Goal: Information Seeking & Learning: Learn about a topic

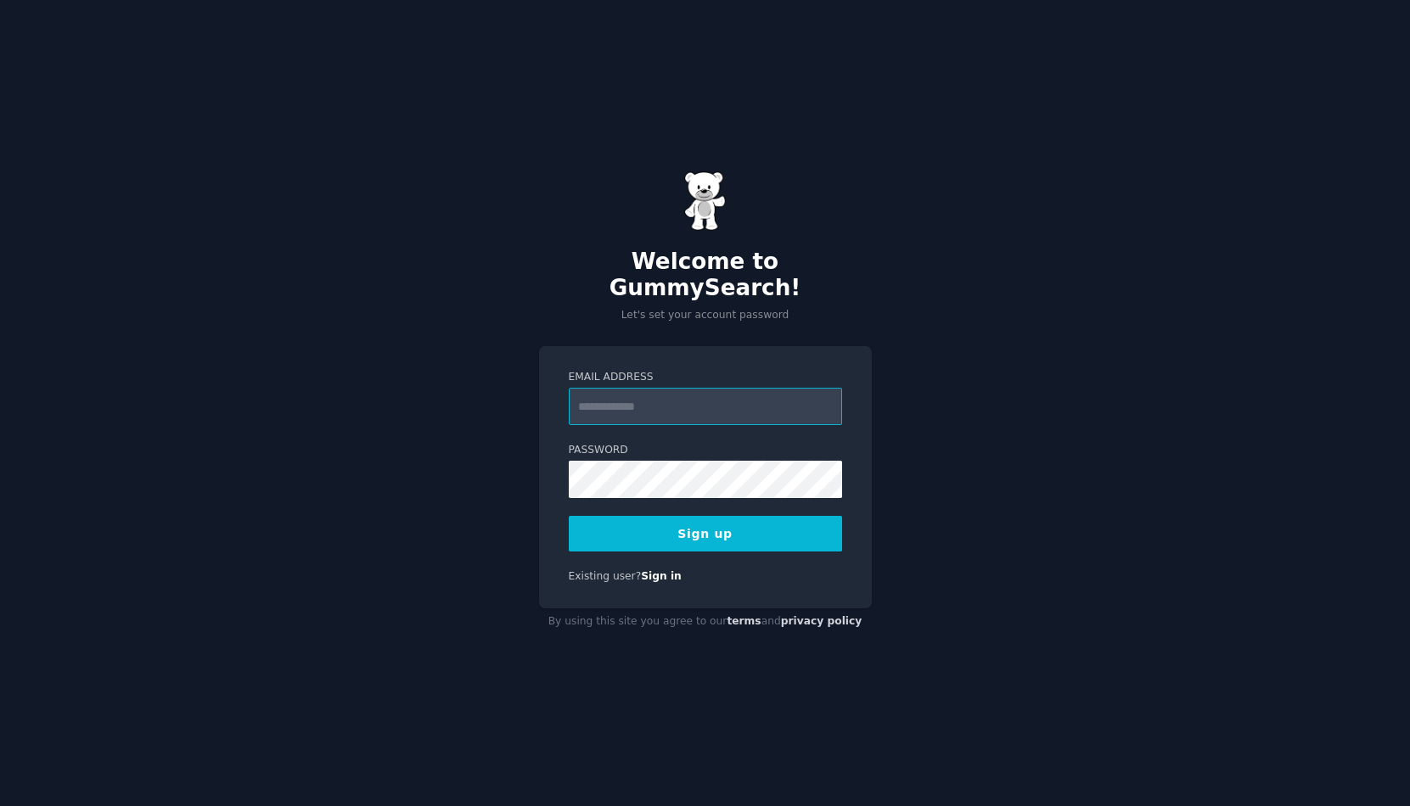
type input "*"
type input "**********"
click at [903, 530] on div "**********" at bounding box center [705, 403] width 1410 height 806
click at [677, 520] on button "Sign up" at bounding box center [705, 534] width 273 height 36
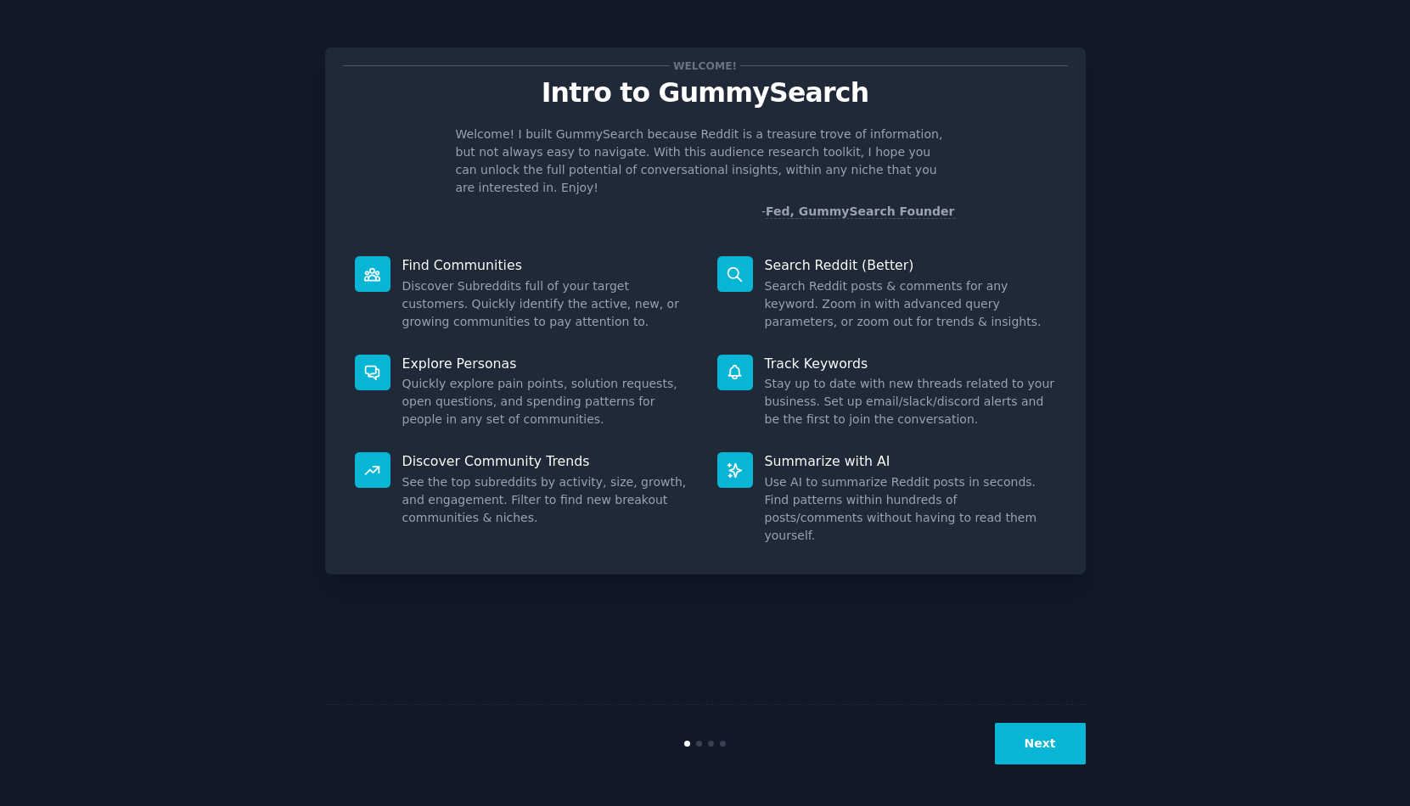
drag, startPoint x: 1244, startPoint y: 66, endPoint x: 1035, endPoint y: 743, distance: 708.3
click at [1035, 743] on button "Next" at bounding box center [1040, 744] width 91 height 42
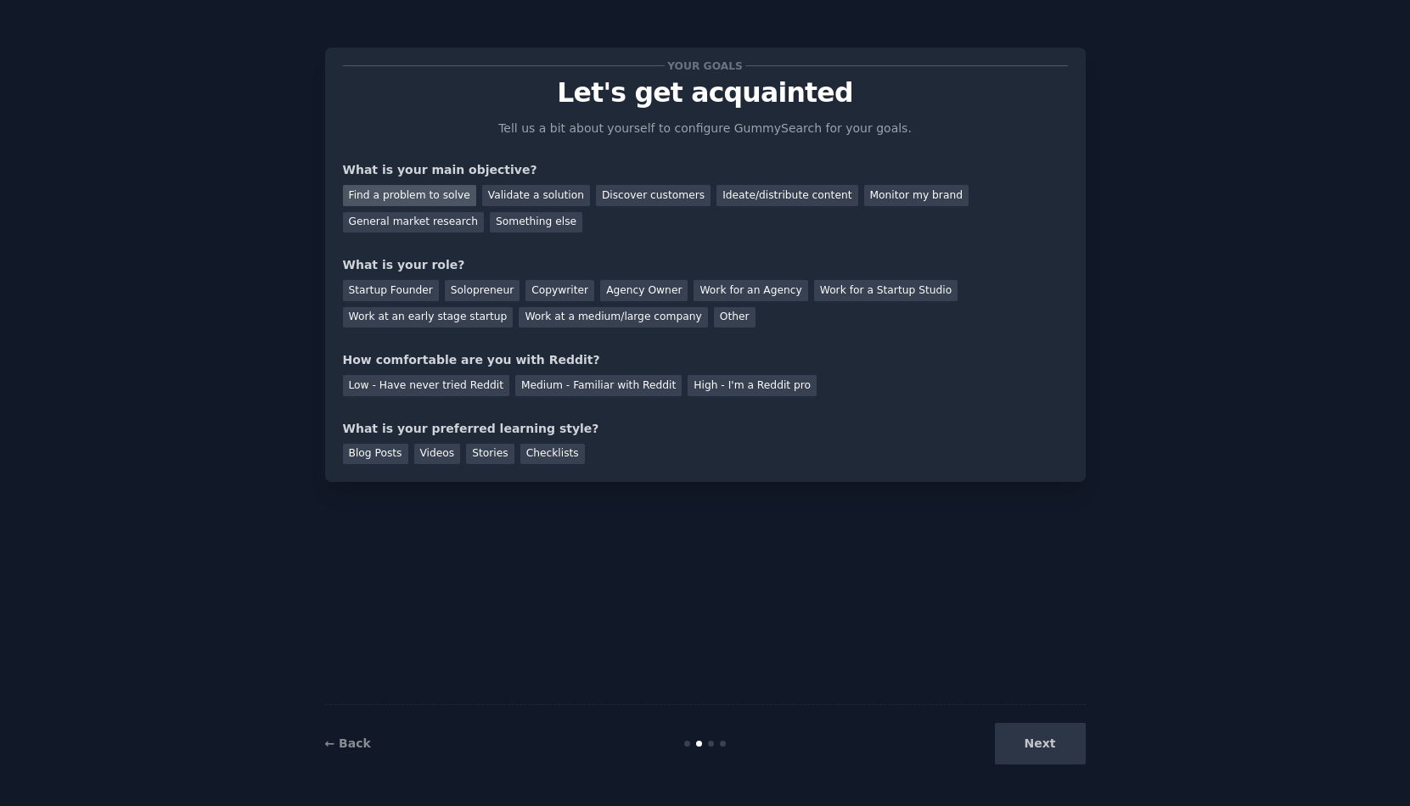
click at [427, 195] on div "Find a problem to solve" at bounding box center [409, 195] width 133 height 21
click at [769, 199] on div "Ideate/distribute content" at bounding box center [786, 195] width 141 height 21
click at [435, 188] on div "Find a problem to solve" at bounding box center [409, 195] width 133 height 21
click at [421, 291] on div "Startup Founder" at bounding box center [391, 290] width 96 height 21
click at [574, 378] on div "Medium - Familiar with Reddit" at bounding box center [598, 385] width 166 height 21
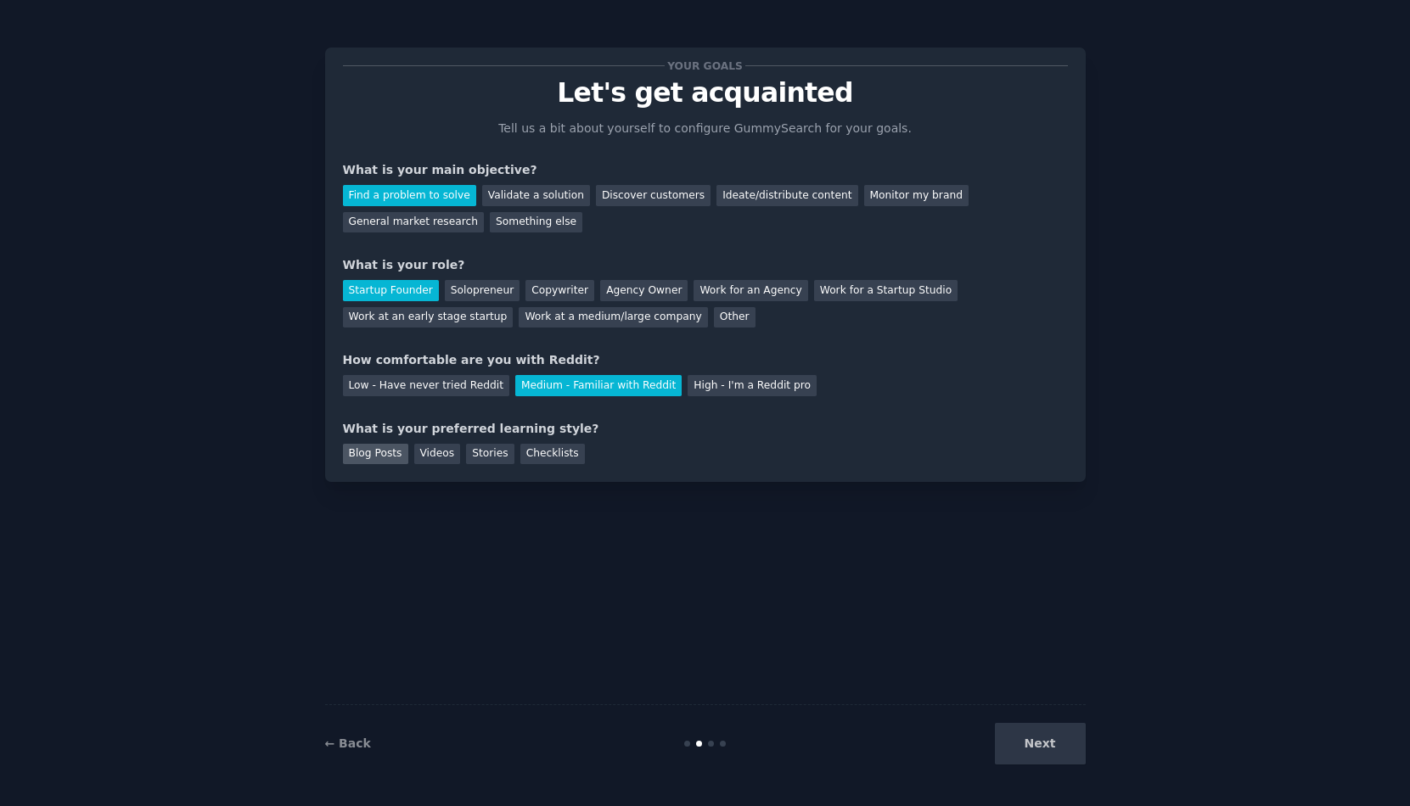
click at [373, 453] on div "Blog Posts" at bounding box center [375, 454] width 65 height 21
click at [1058, 744] on button "Next" at bounding box center [1040, 744] width 91 height 42
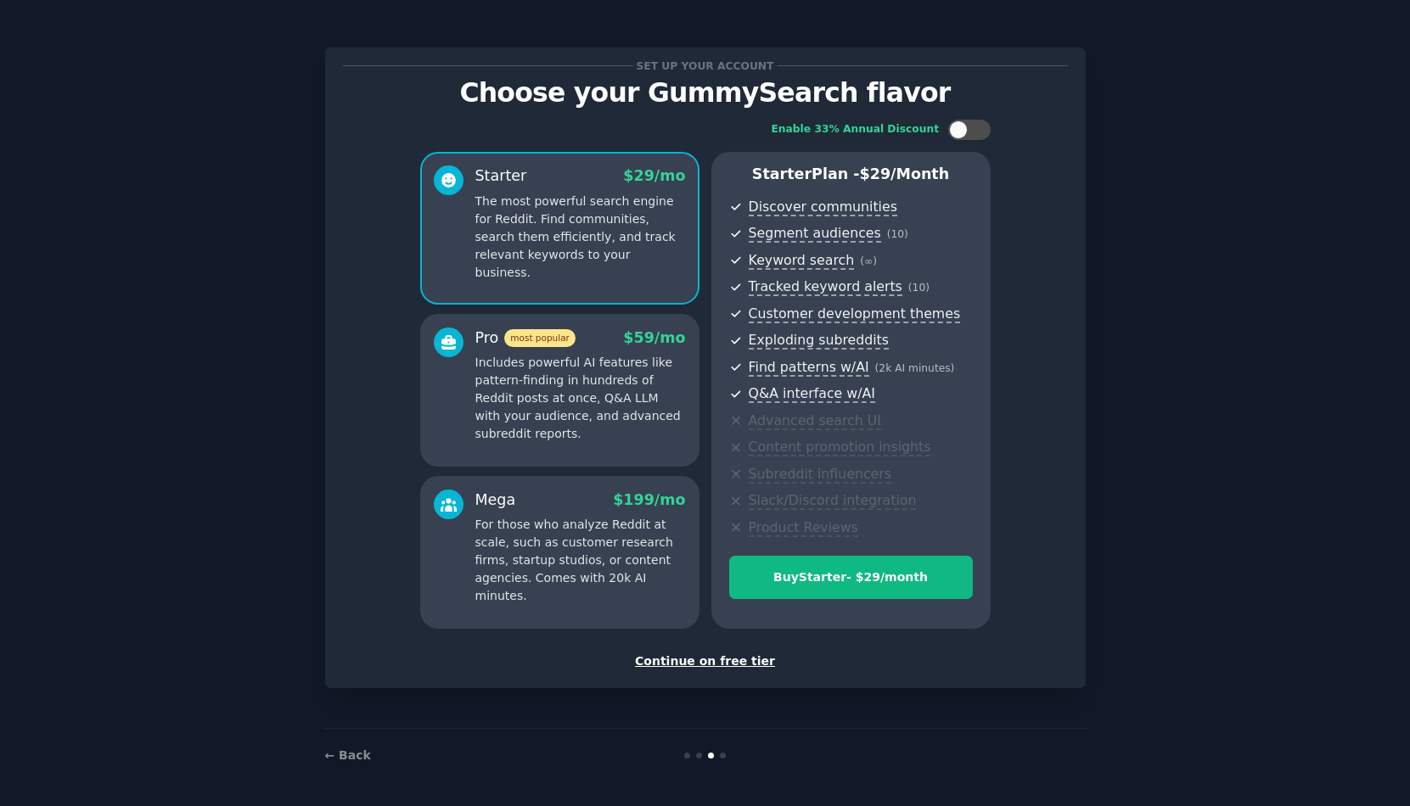
click at [711, 659] on div "Continue on free tier" at bounding box center [705, 662] width 725 height 18
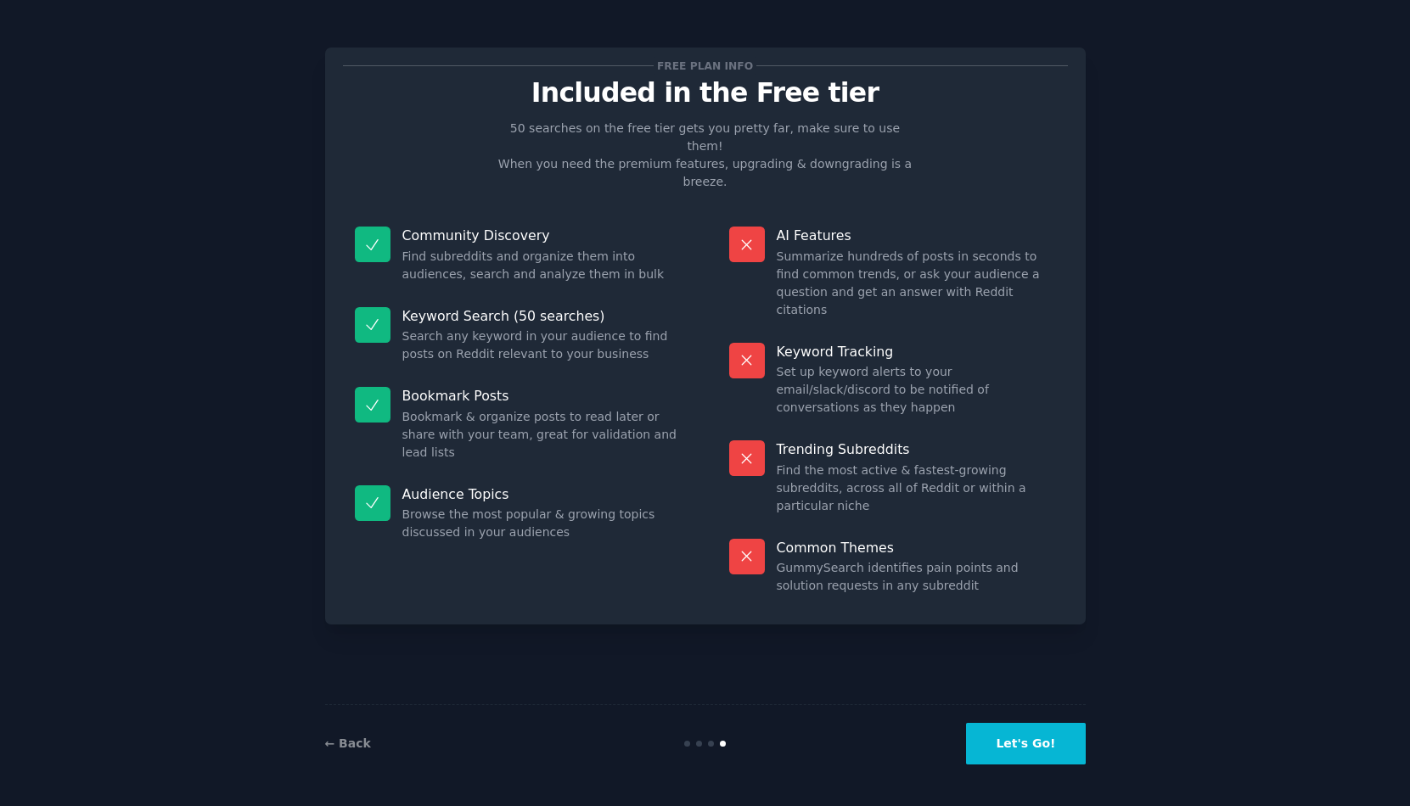
click at [1026, 750] on button "Let's Go!" at bounding box center [1025, 744] width 119 height 42
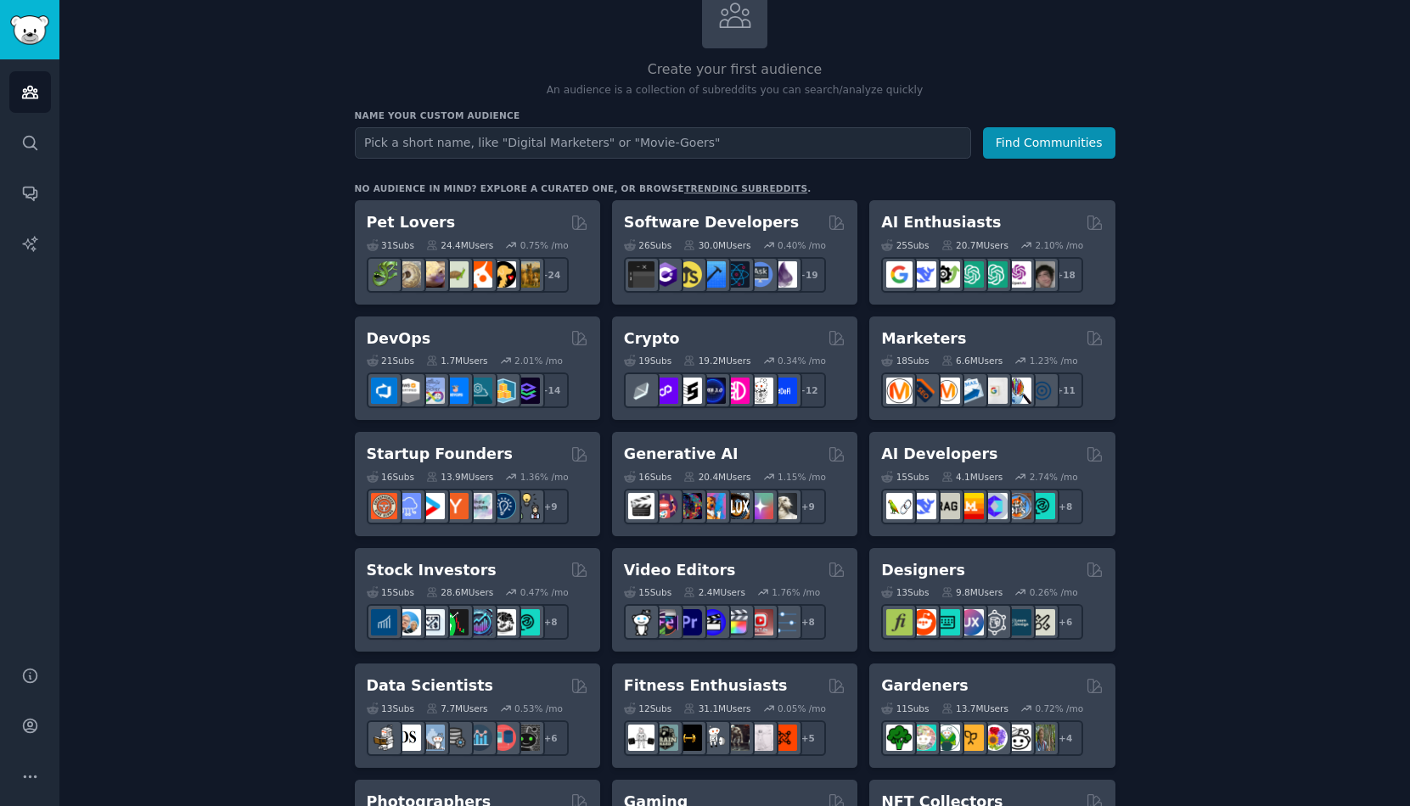
scroll to position [92, 0]
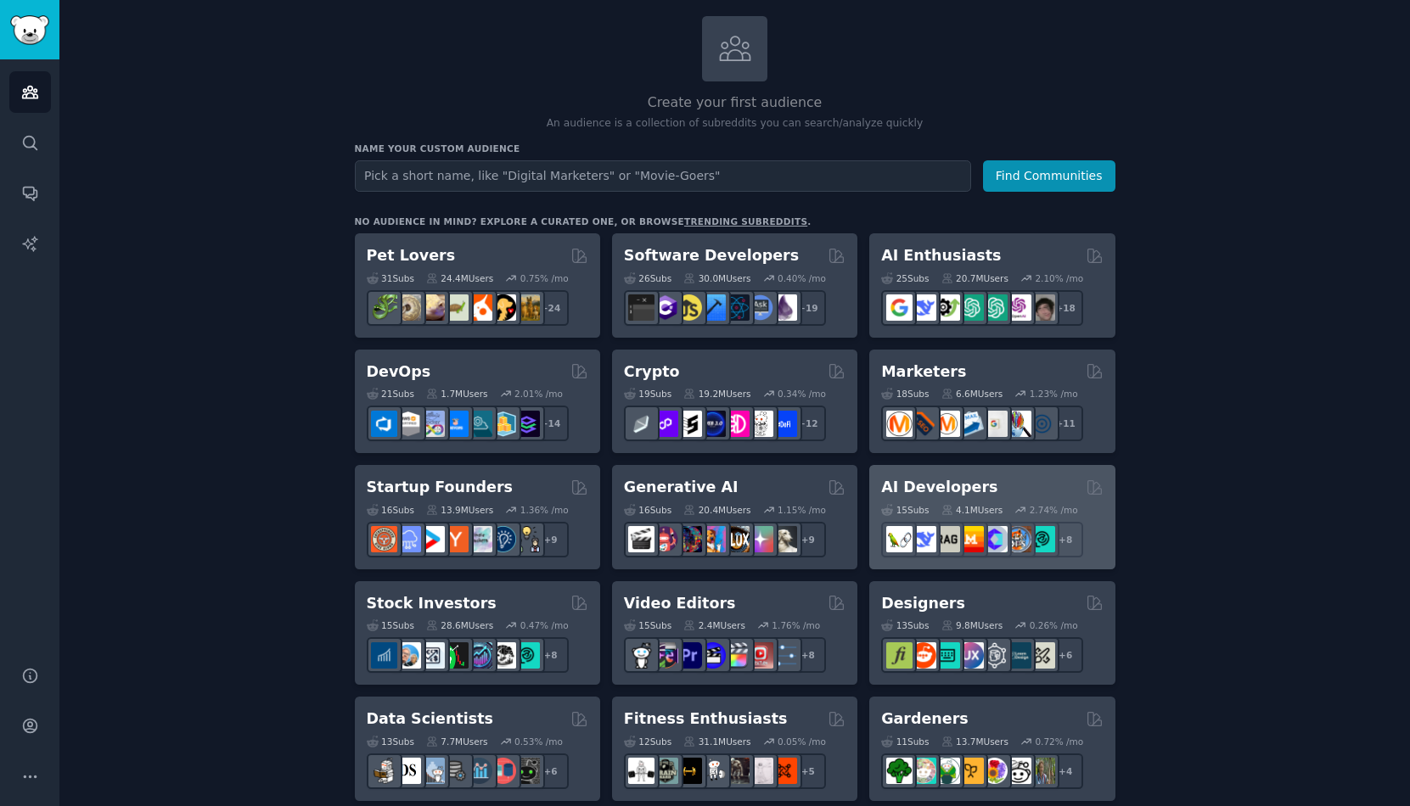
click at [993, 477] on div "AI Developers Curated by GummySearch" at bounding box center [992, 487] width 222 height 21
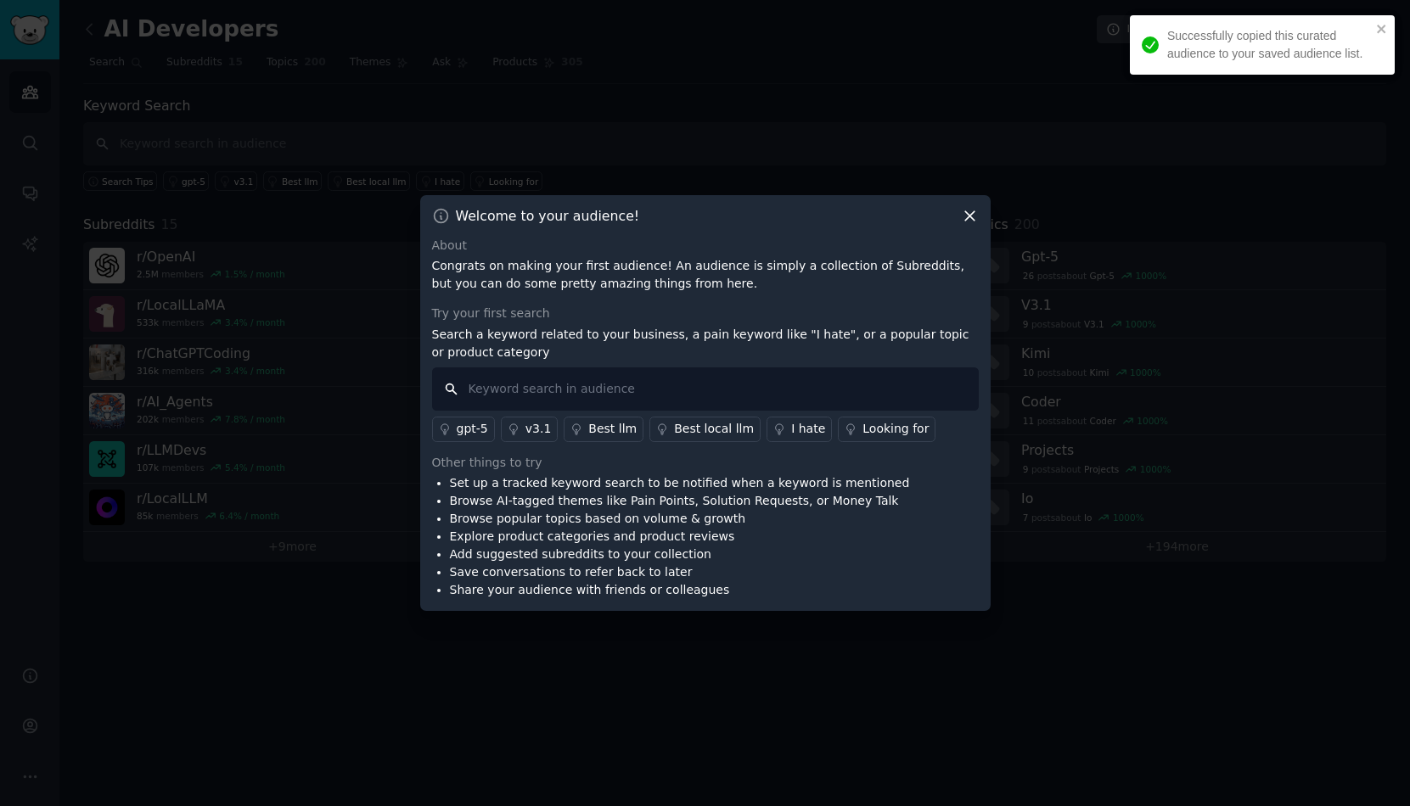
click at [855, 387] on input "text" at bounding box center [705, 389] width 547 height 43
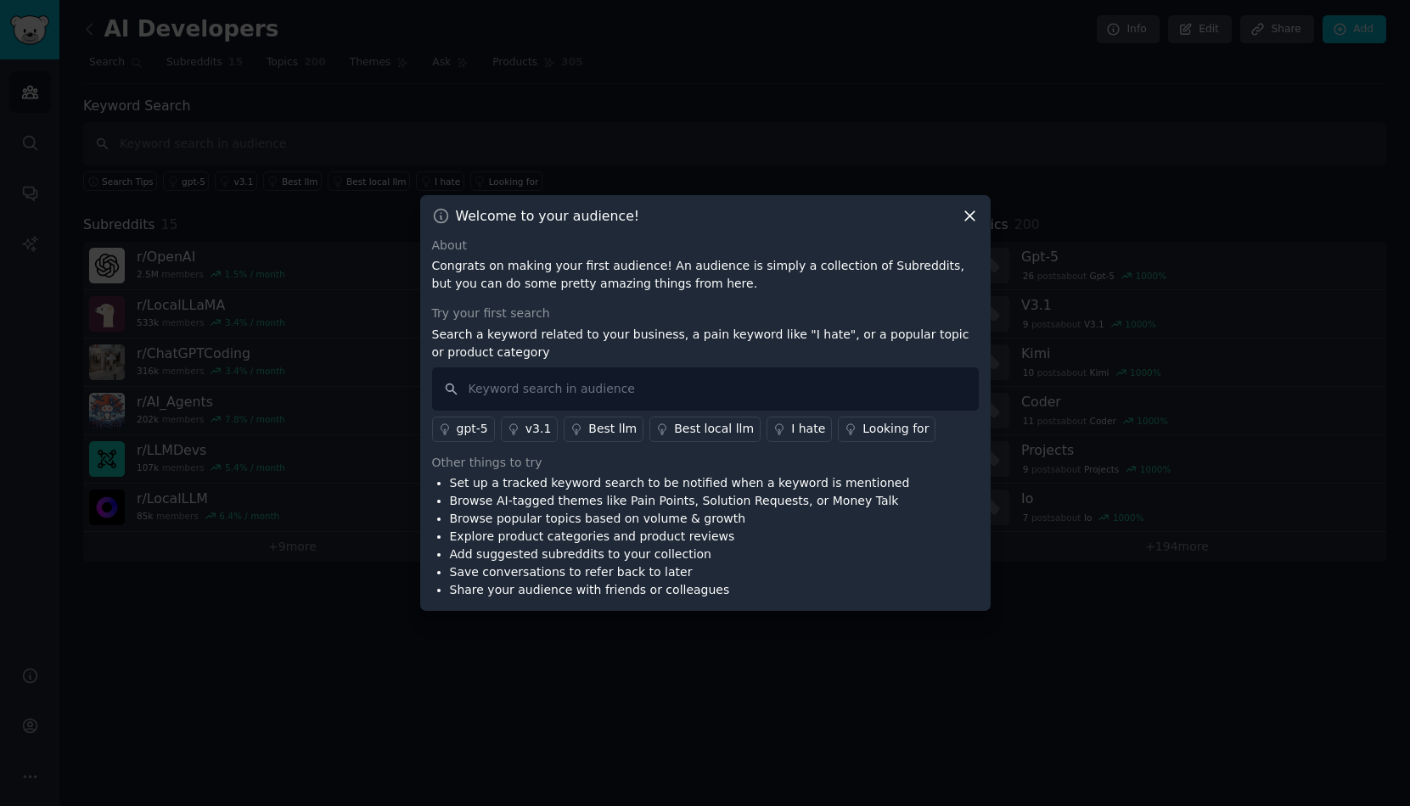
click at [963, 212] on icon at bounding box center [970, 216] width 18 height 18
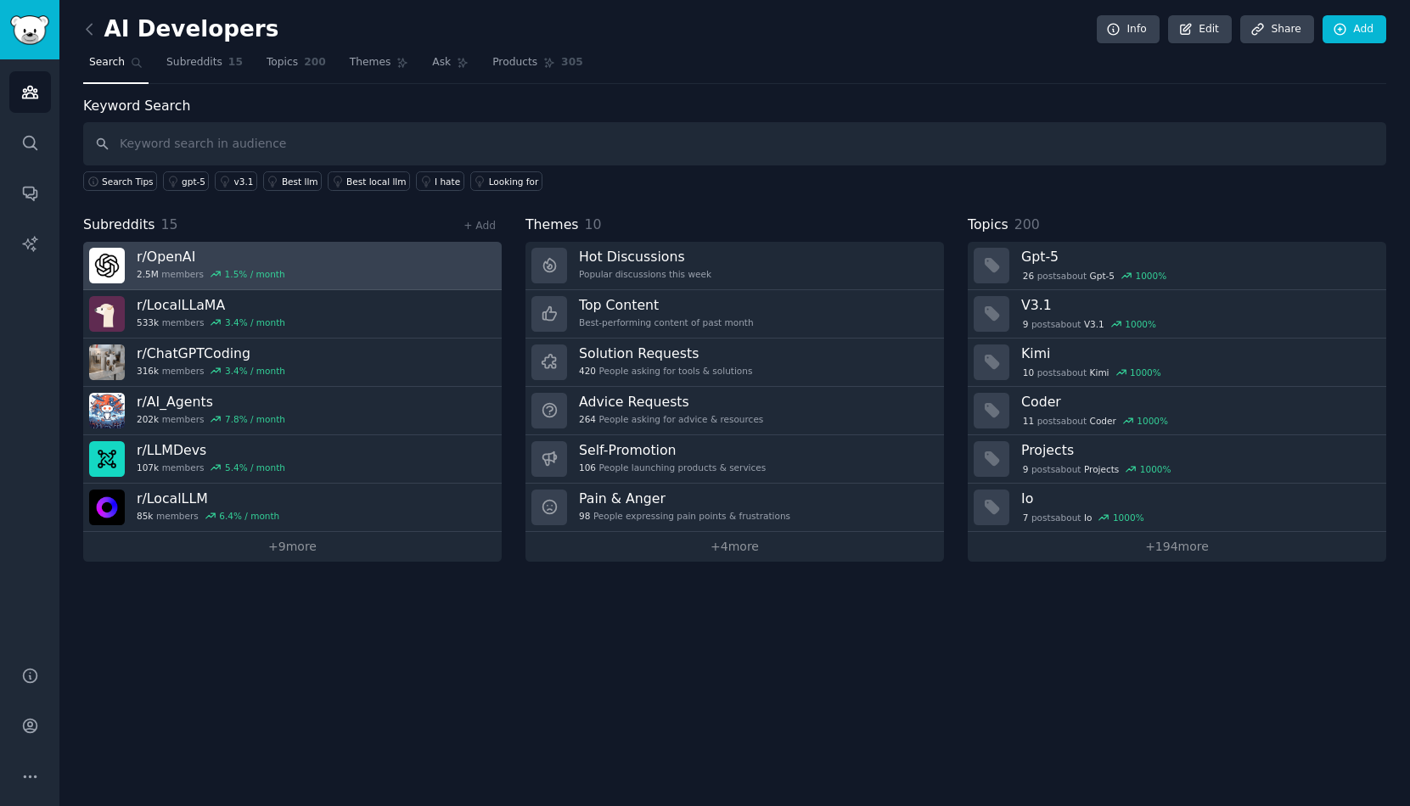
click at [403, 268] on link "r/ OpenAI 2.5M members 1.5 % / month" at bounding box center [292, 266] width 418 height 48
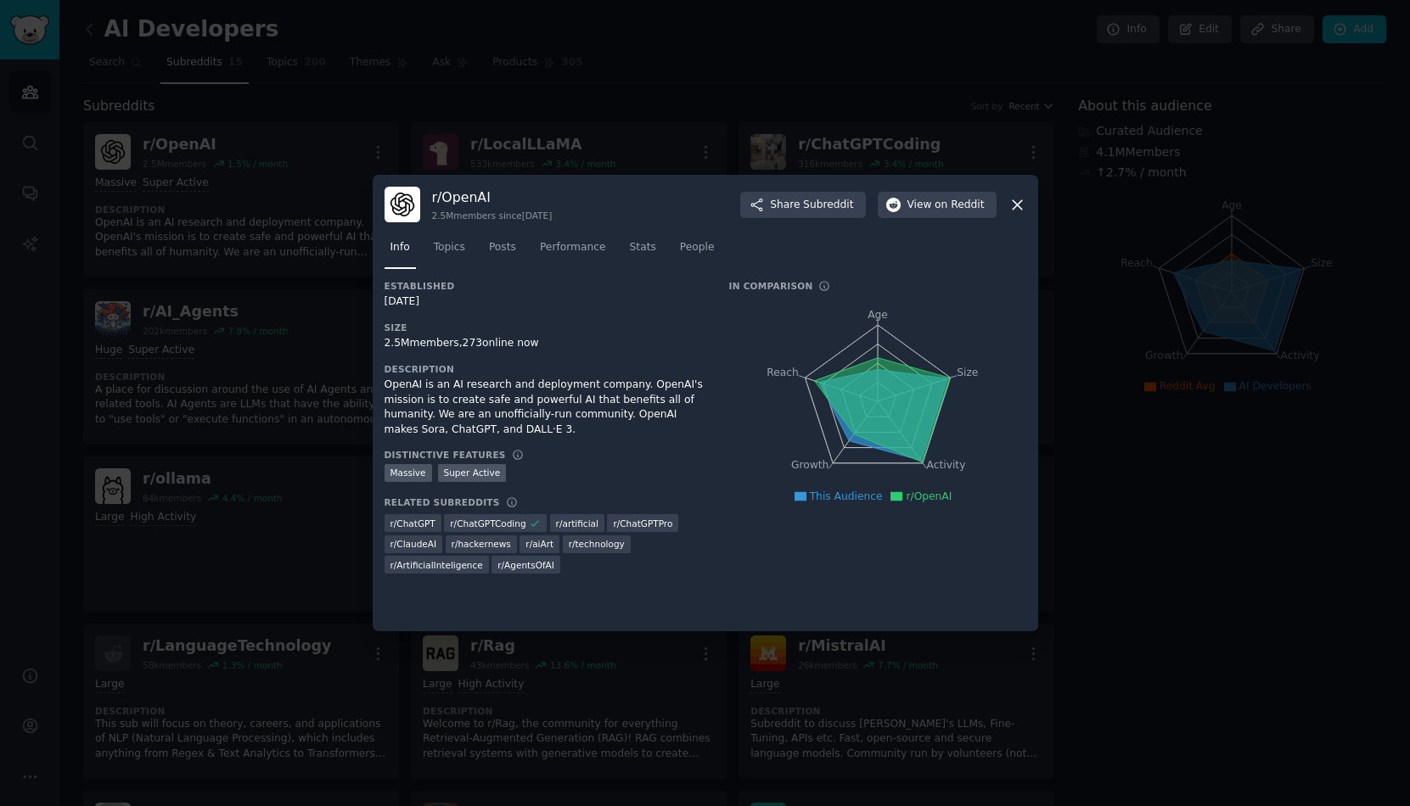
click at [1014, 205] on icon at bounding box center [1017, 205] width 18 height 18
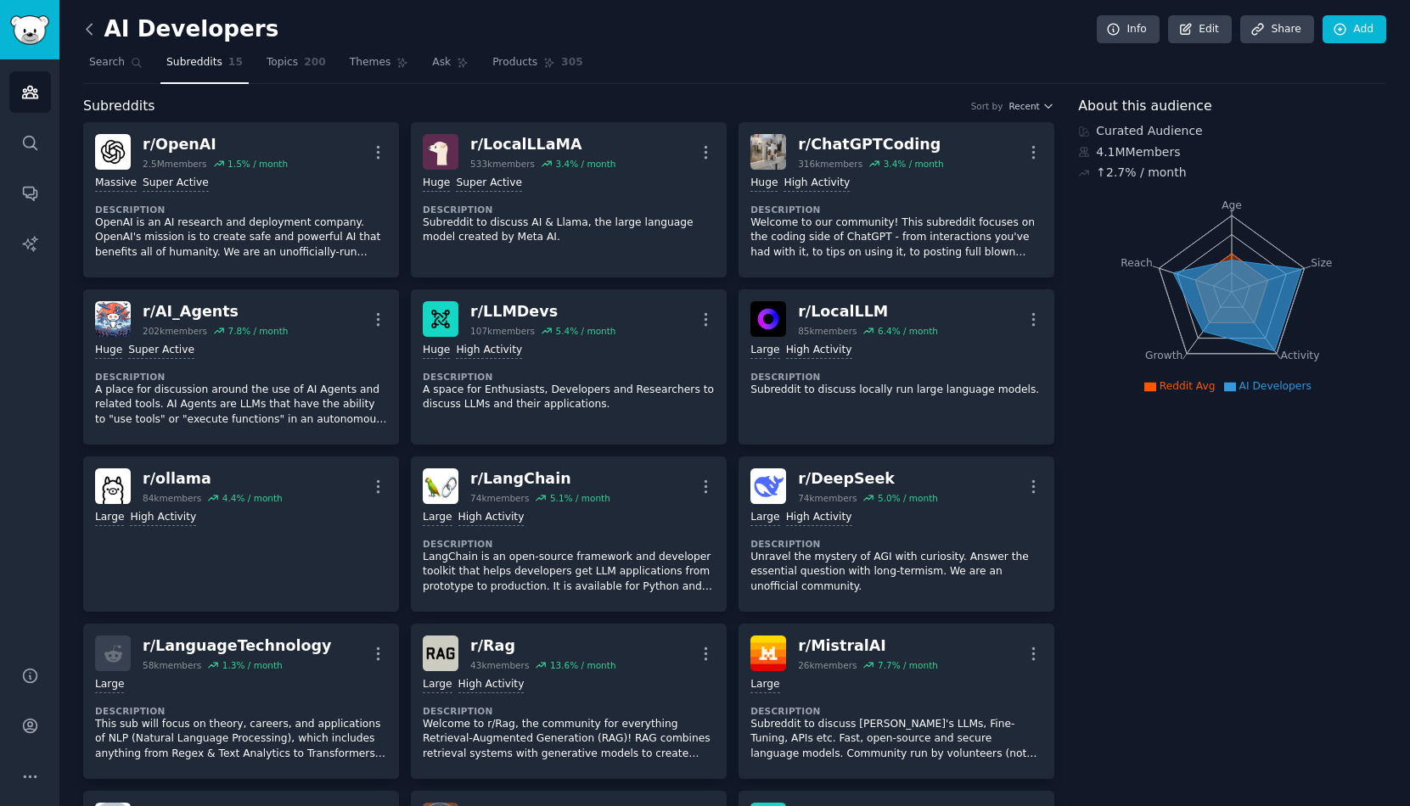
click at [93, 21] on icon at bounding box center [90, 29] width 18 height 18
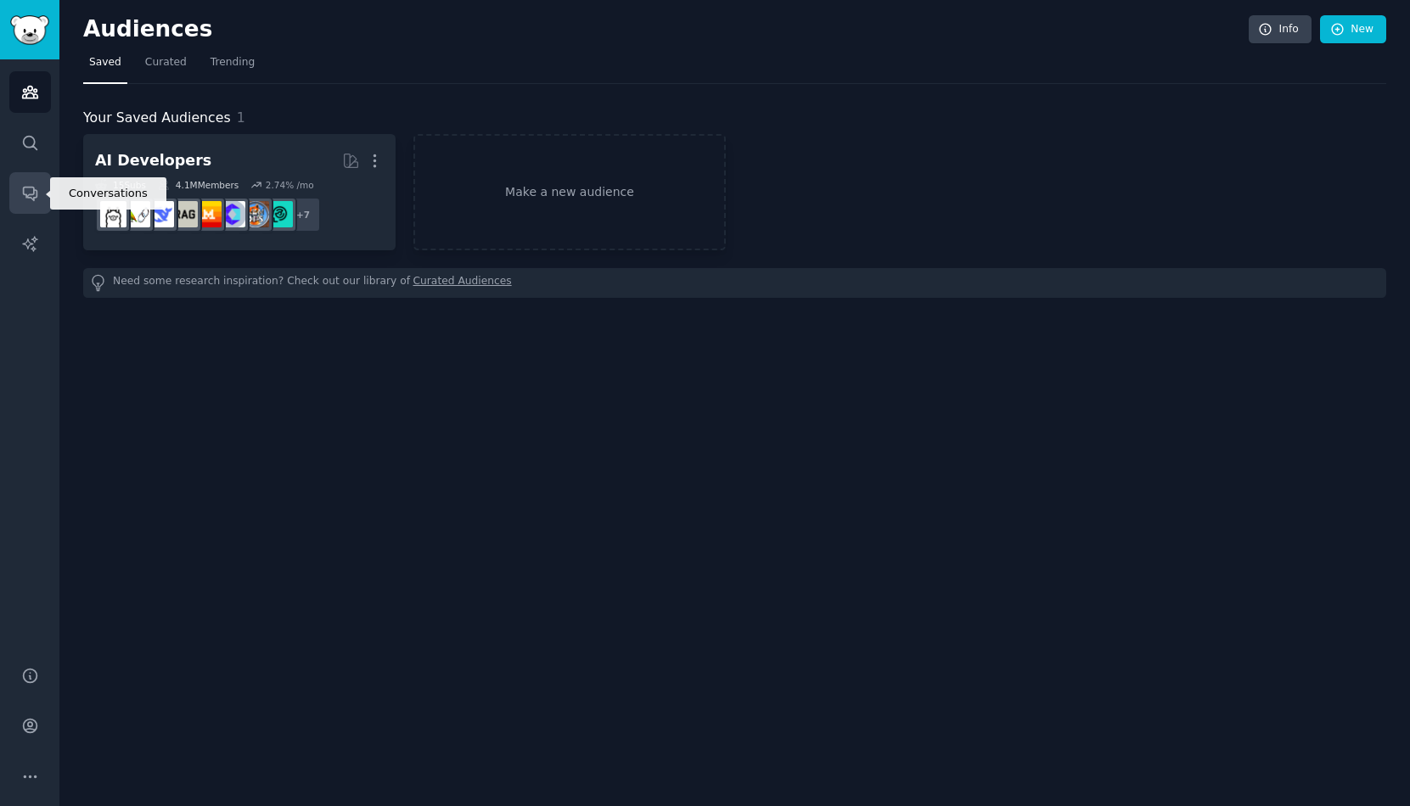
click at [35, 195] on icon "Sidebar" at bounding box center [30, 193] width 18 height 18
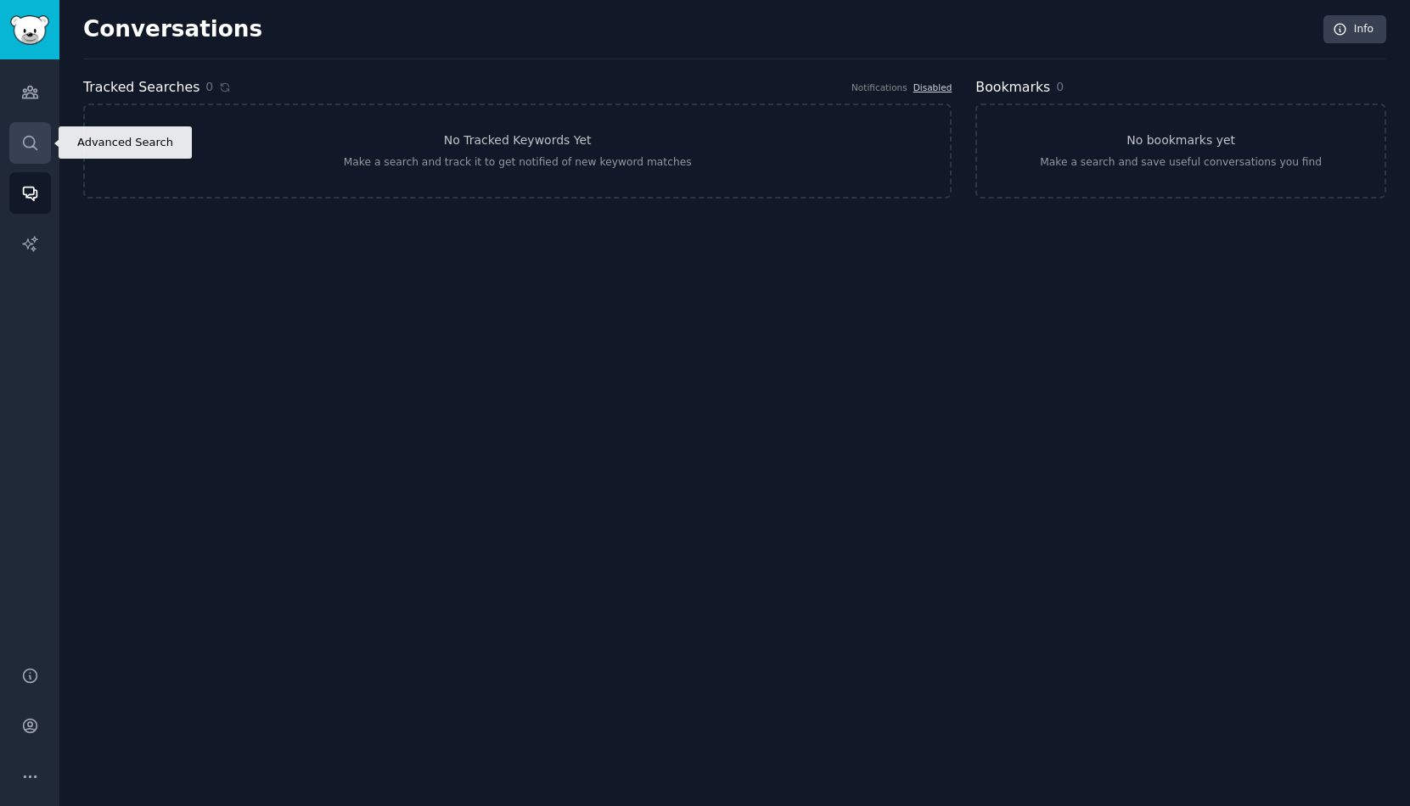
click at [31, 145] on icon "Sidebar" at bounding box center [30, 143] width 18 height 18
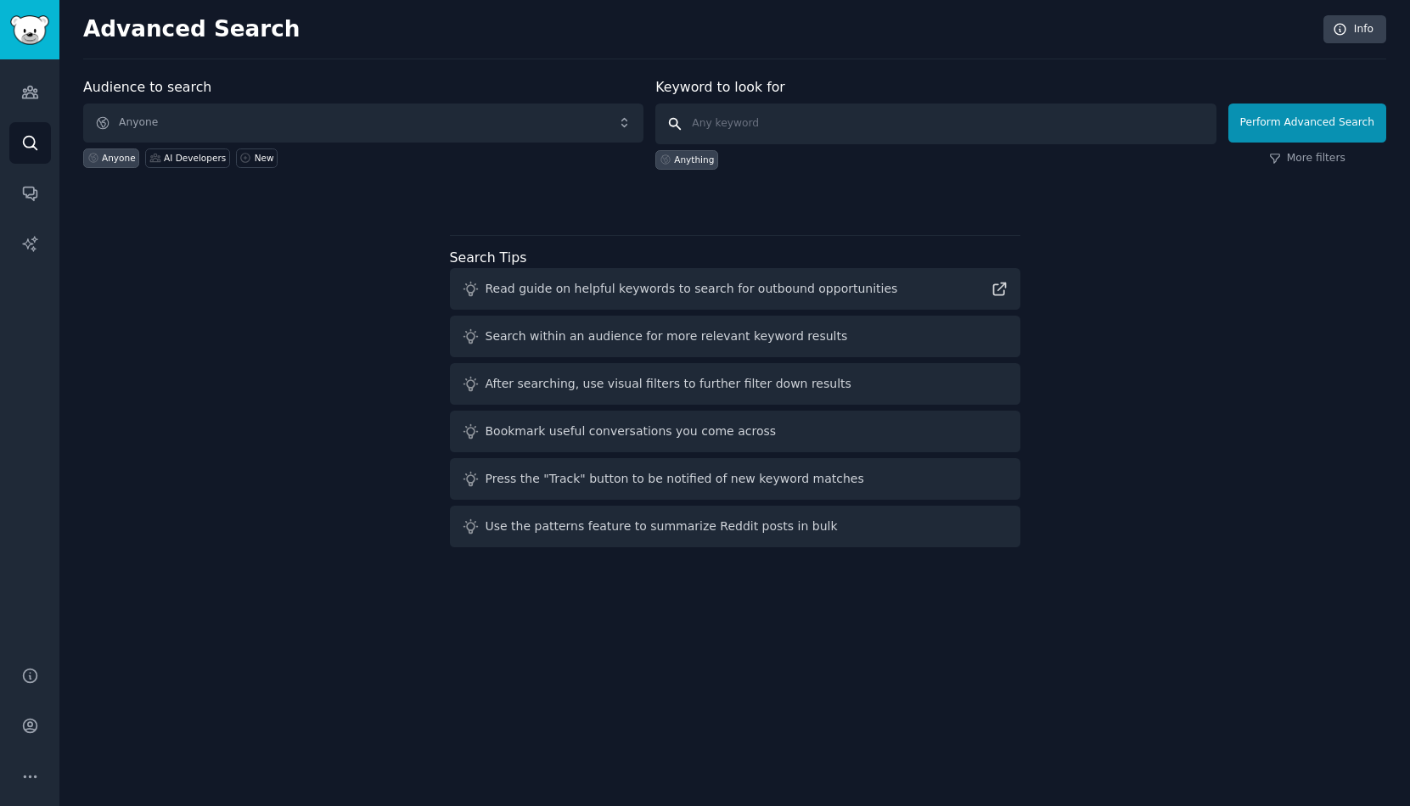
click at [907, 128] on input "text" at bounding box center [935, 124] width 560 height 41
click at [519, 115] on span "Anyone" at bounding box center [363, 123] width 560 height 39
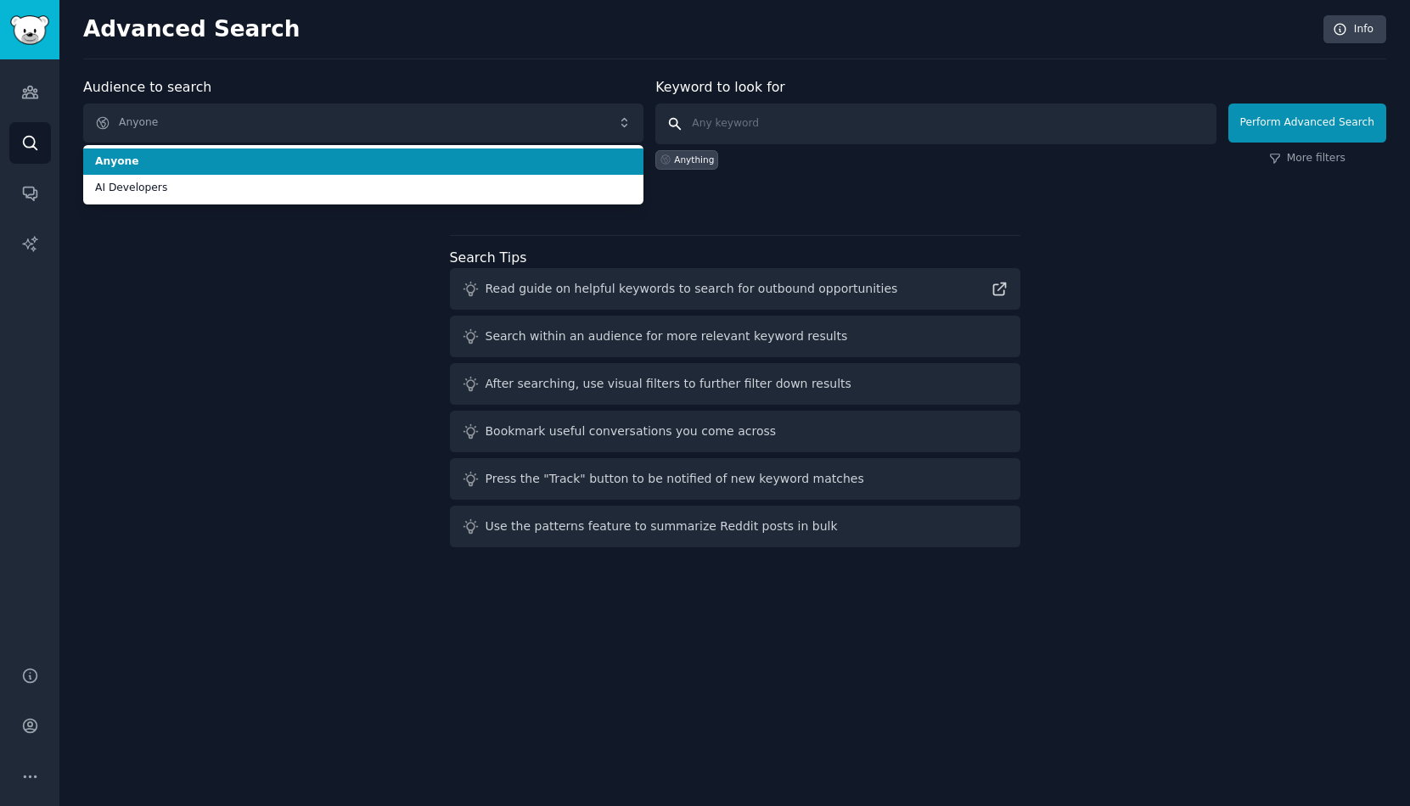
click at [797, 118] on input "text" at bounding box center [935, 124] width 560 height 41
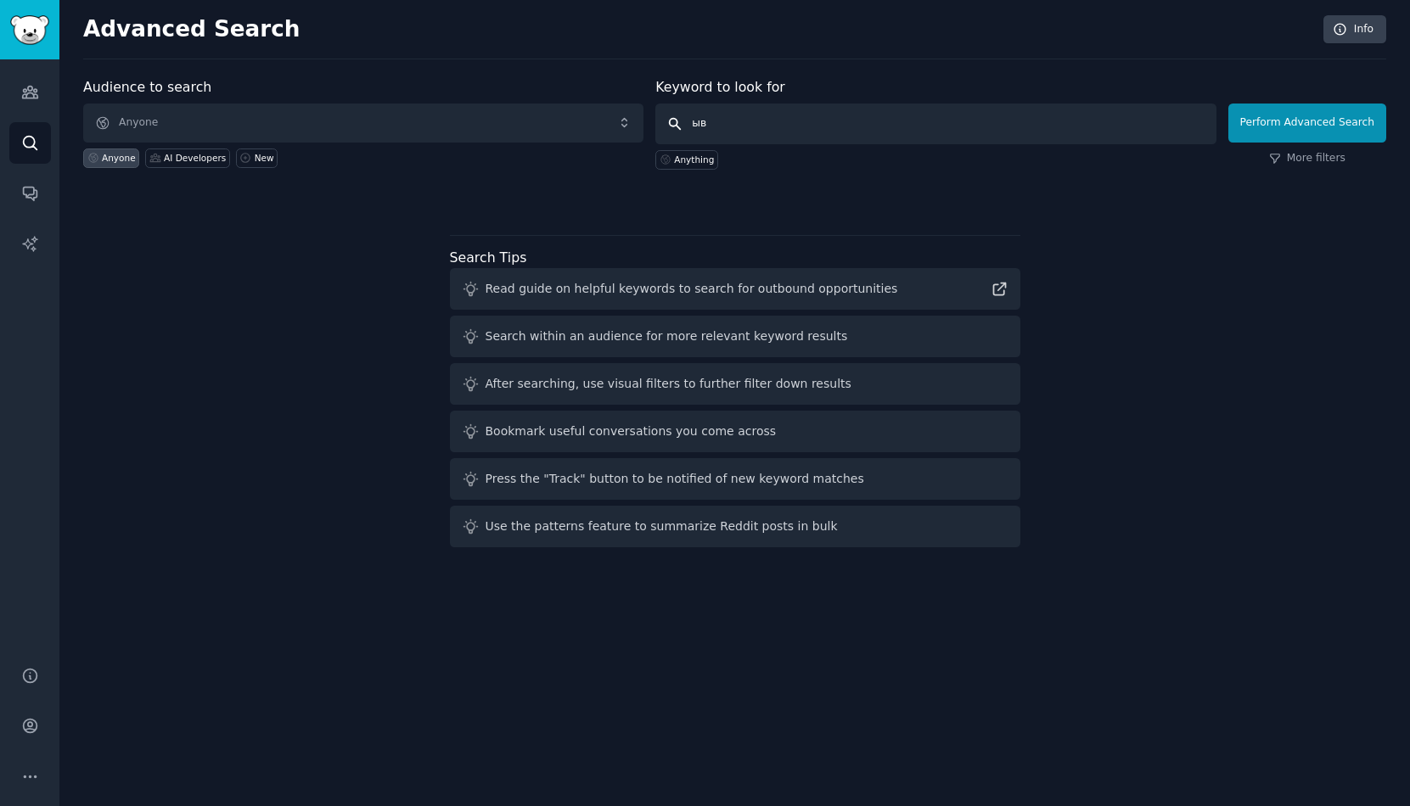
type input "ы"
type input "ai interview questions generator for developers"
click at [1310, 122] on button "Perform Advanced Search" at bounding box center [1307, 123] width 158 height 39
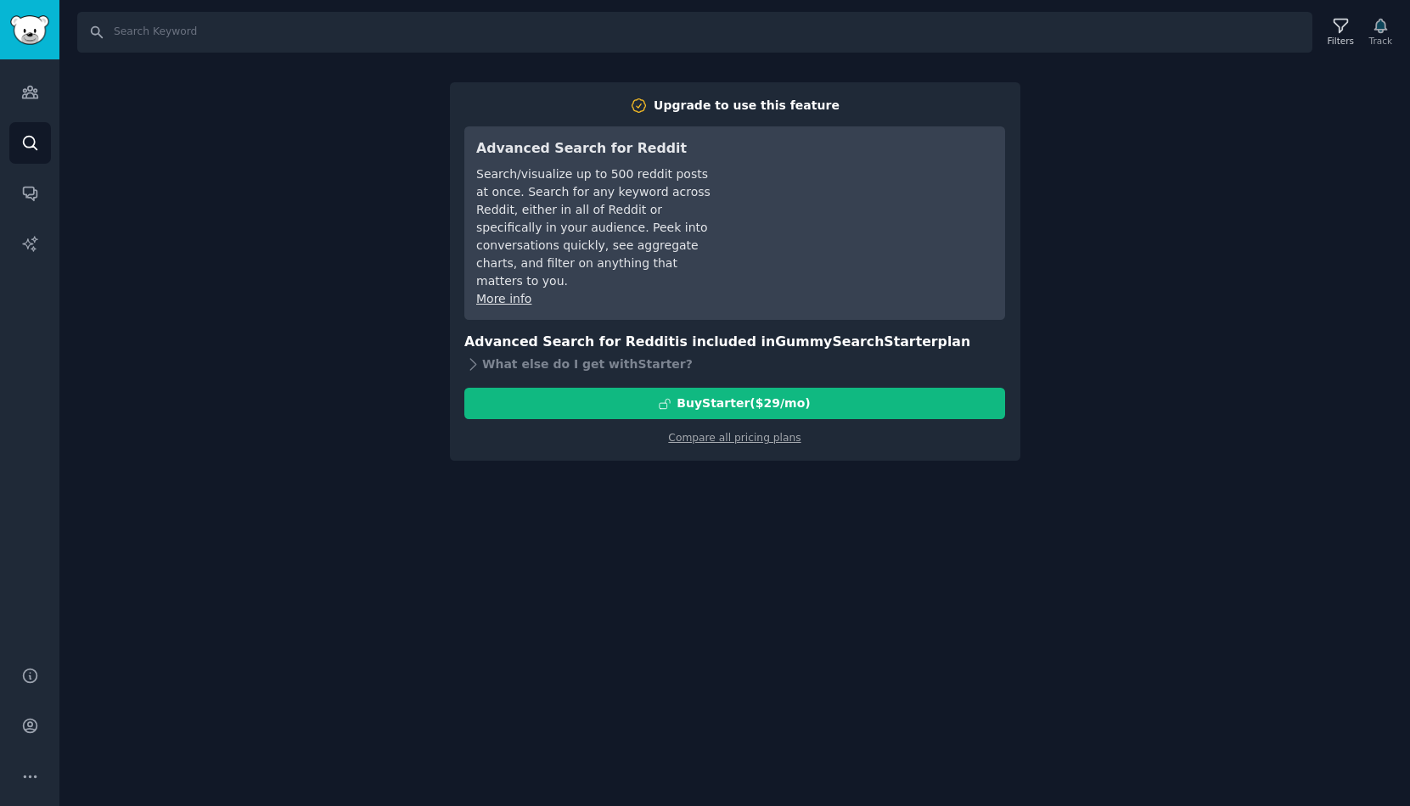
click at [1072, 170] on div "Search Filters Track Upgrade to use this feature Advanced Search for Reddit Sea…" at bounding box center [734, 403] width 1350 height 806
click at [733, 481] on div "Search Filters Track Upgrade to use this feature Advanced Search for Reddit Sea…" at bounding box center [734, 403] width 1350 height 806
click at [504, 352] on div "What else do I get with Starter ?" at bounding box center [734, 364] width 541 height 24
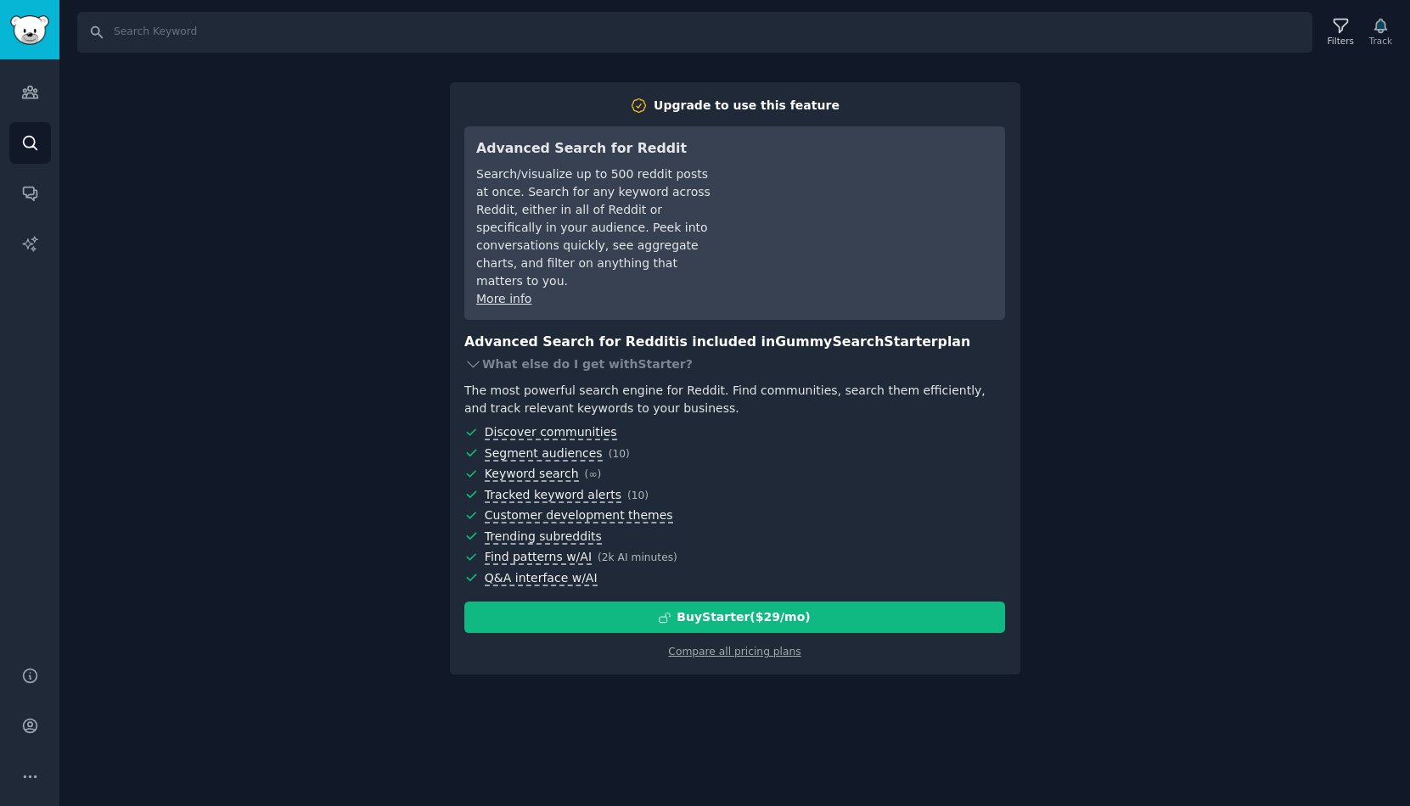
click at [1158, 278] on div "Search Filters Track Upgrade to use this feature Advanced Search for Reddit Sea…" at bounding box center [734, 403] width 1350 height 806
click at [514, 43] on input "Search" at bounding box center [694, 32] width 1235 height 41
click at [301, 265] on div "Search Filters Track Upgrade to use this feature Advanced Search for Reddit Sea…" at bounding box center [734, 403] width 1350 height 806
click at [689, 646] on link "Compare all pricing plans" at bounding box center [734, 652] width 132 height 12
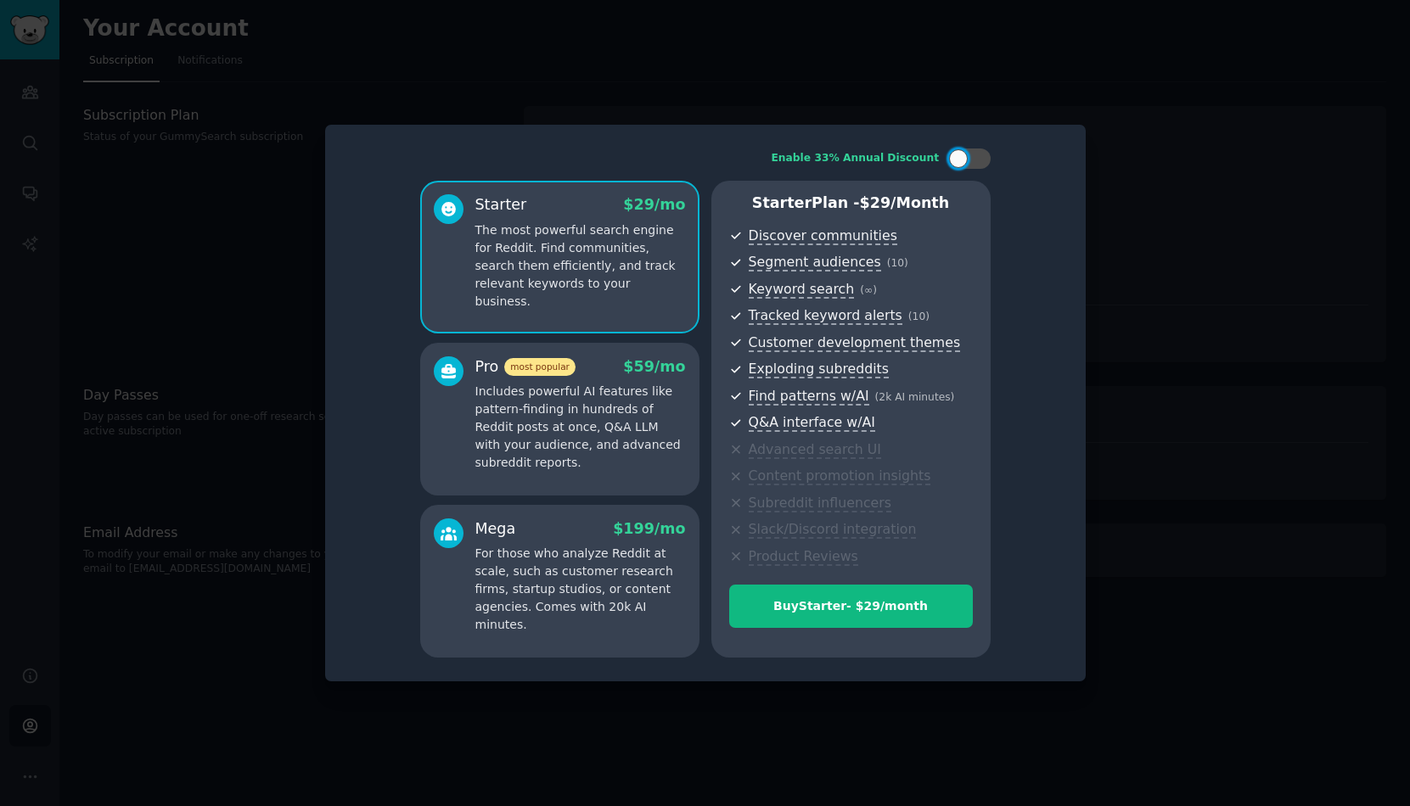
click at [1129, 143] on div at bounding box center [705, 403] width 1410 height 806
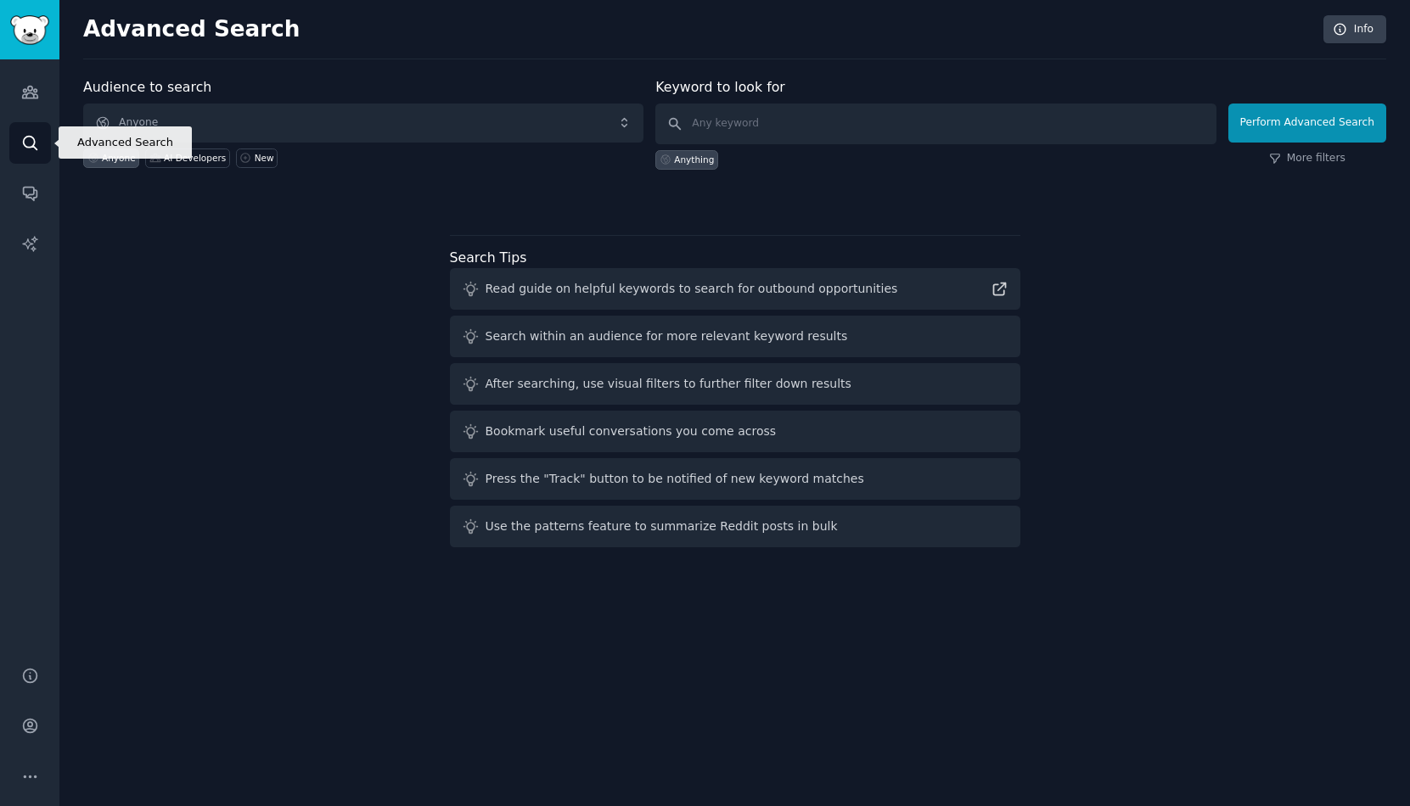
click at [32, 152] on link "Search" at bounding box center [30, 143] width 42 height 42
click at [30, 98] on icon "Sidebar" at bounding box center [29, 93] width 15 height 12
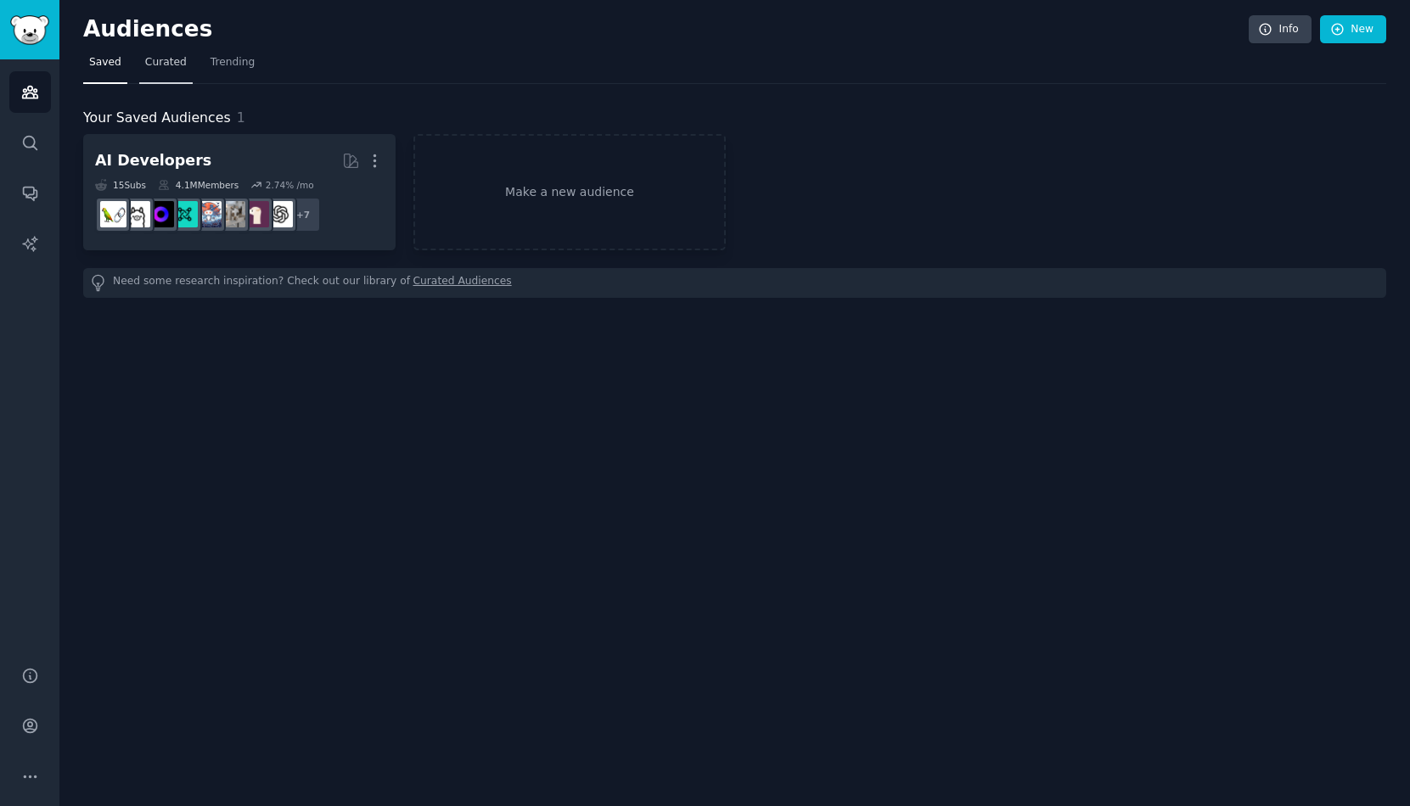
click at [169, 62] on span "Curated" at bounding box center [166, 62] width 42 height 15
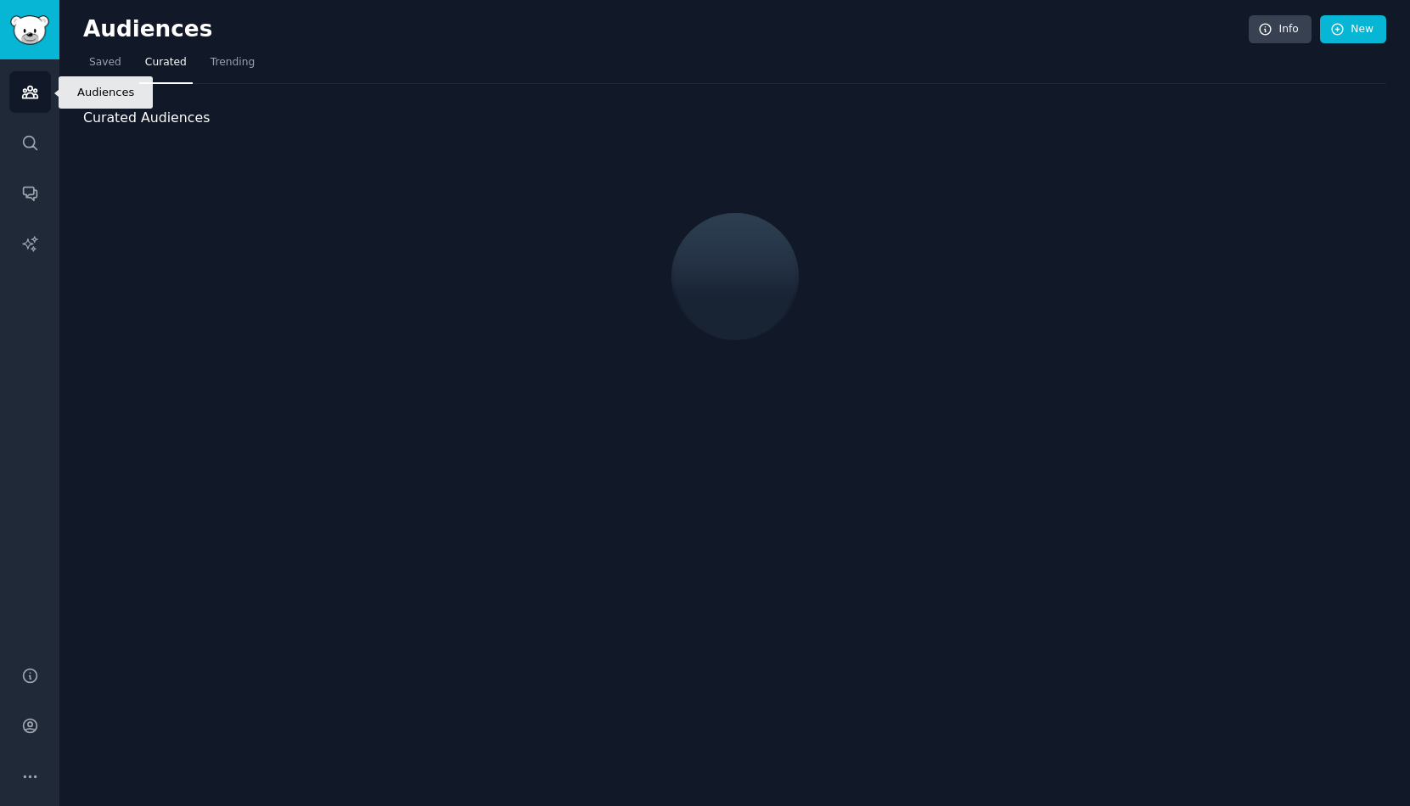
click at [38, 81] on link "Audiences" at bounding box center [30, 92] width 42 height 42
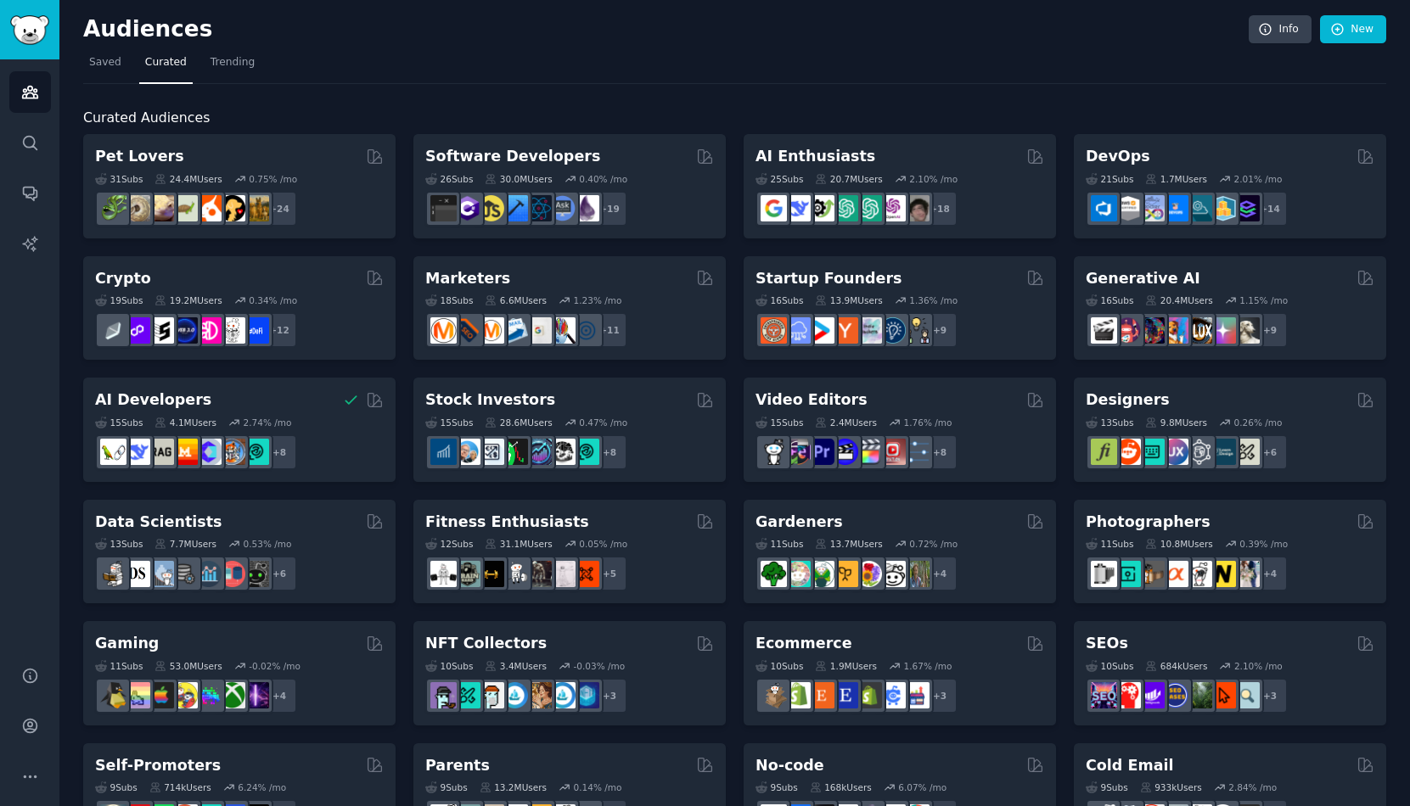
click at [125, 29] on h2 "Audiences" at bounding box center [665, 29] width 1165 height 27
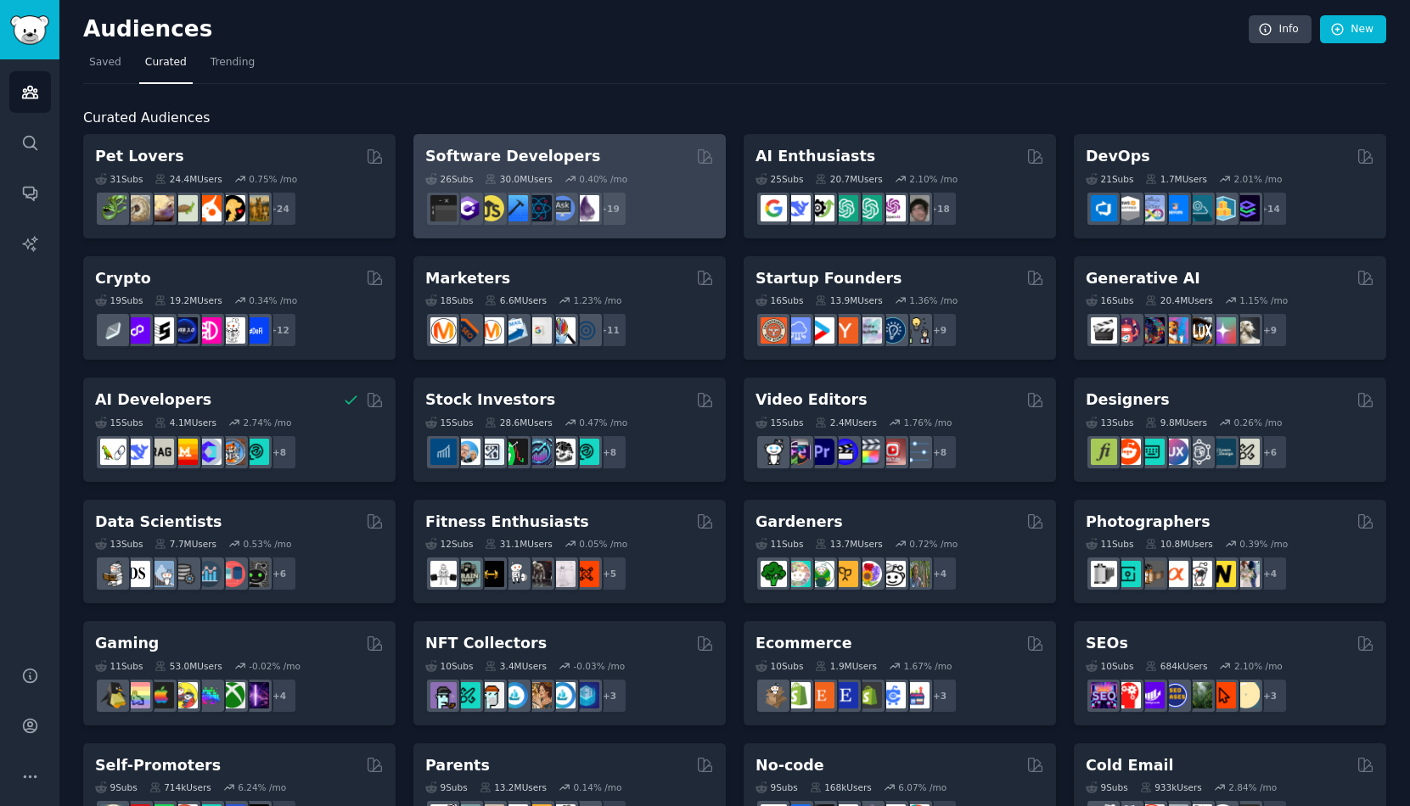
click at [601, 146] on div "Software Developers" at bounding box center [569, 156] width 289 height 21
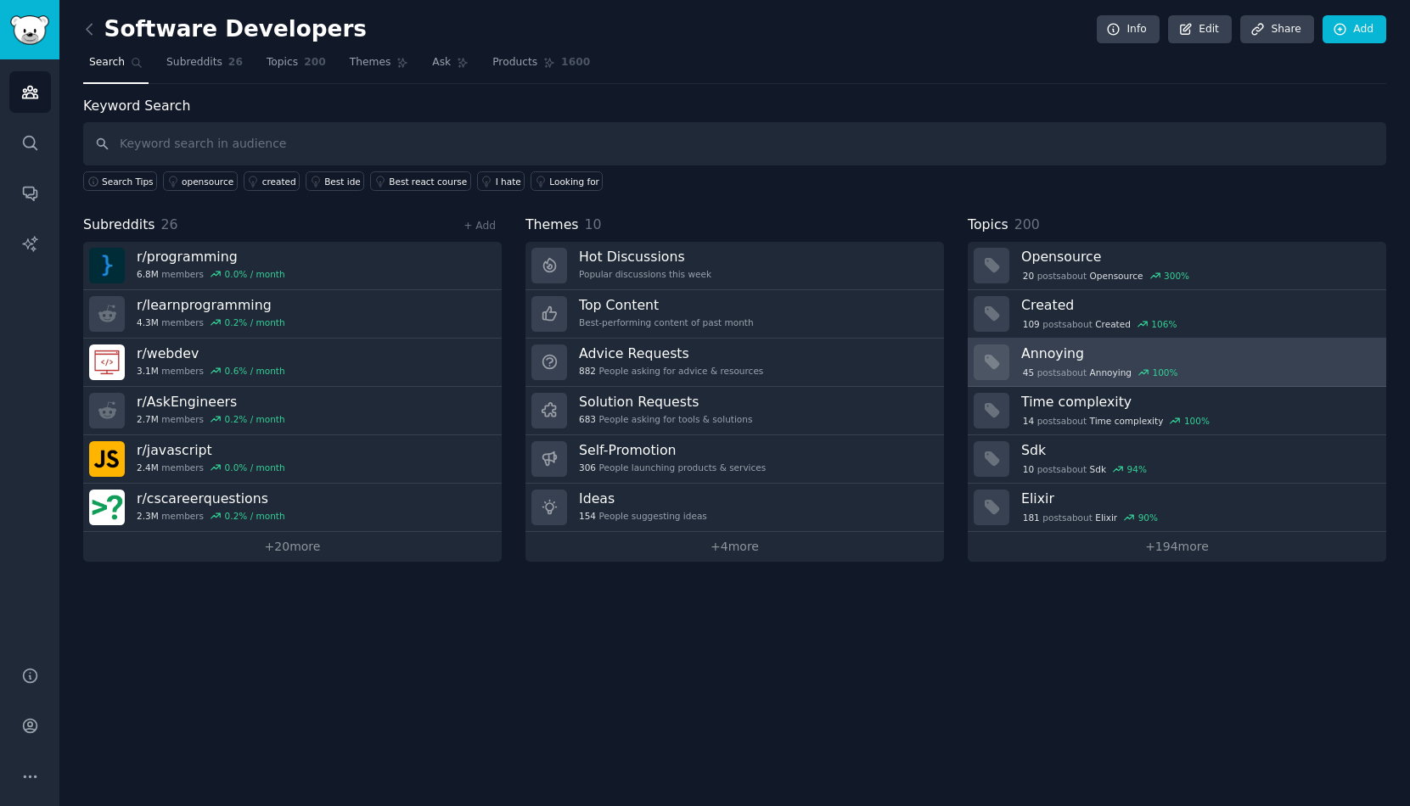
click at [1139, 357] on h3 "Annoying" at bounding box center [1197, 354] width 353 height 18
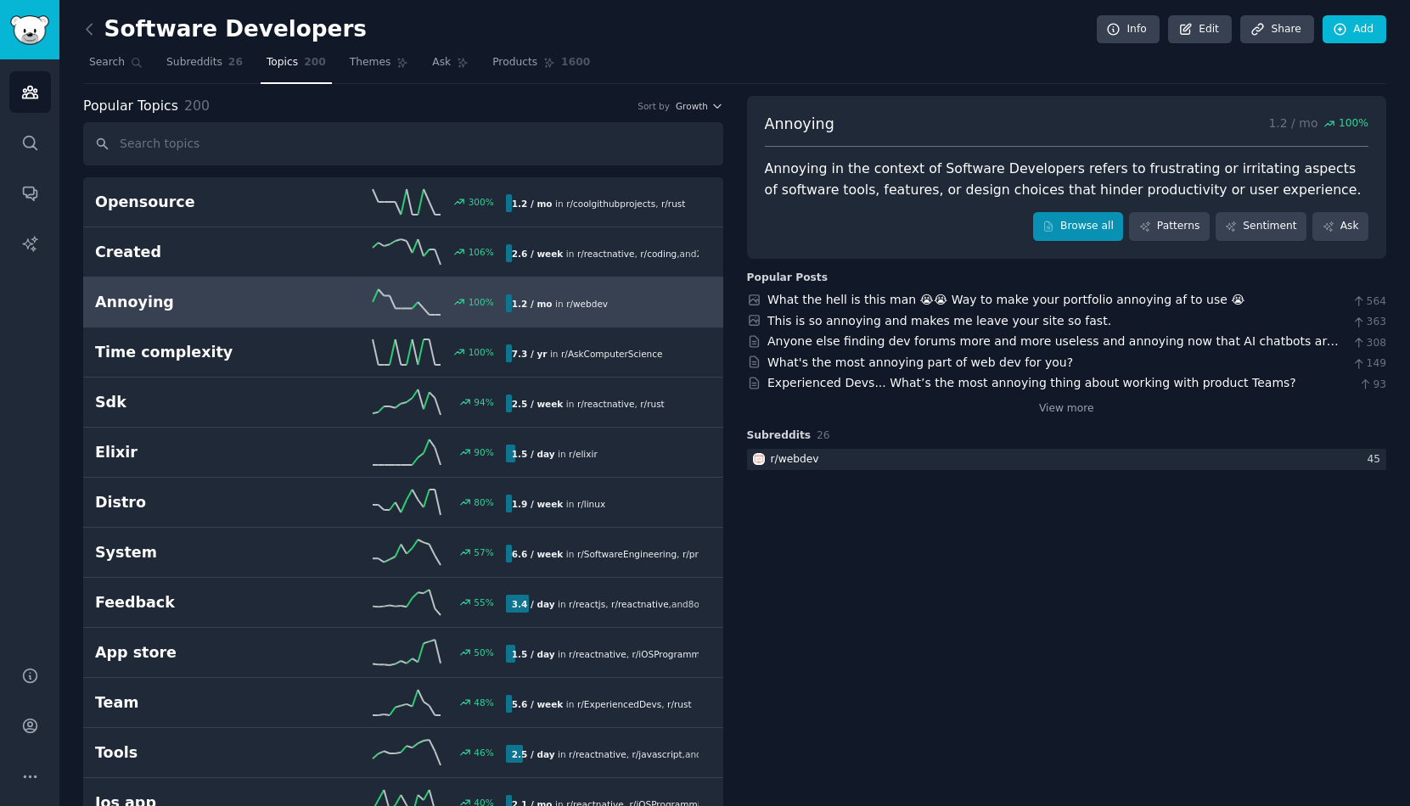
click at [1100, 222] on link "Browse all" at bounding box center [1078, 226] width 91 height 29
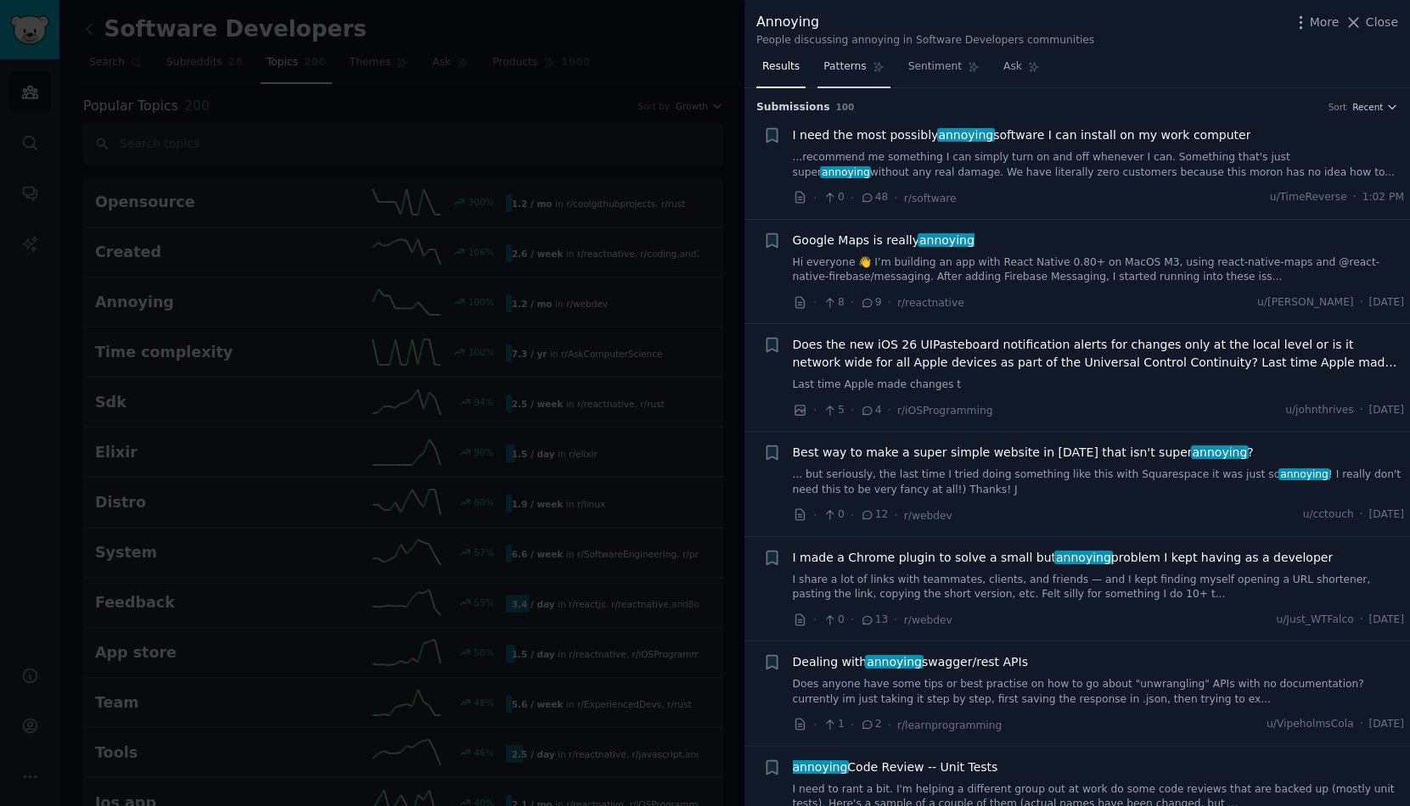
click at [839, 74] on link "Patterns" at bounding box center [853, 70] width 72 height 35
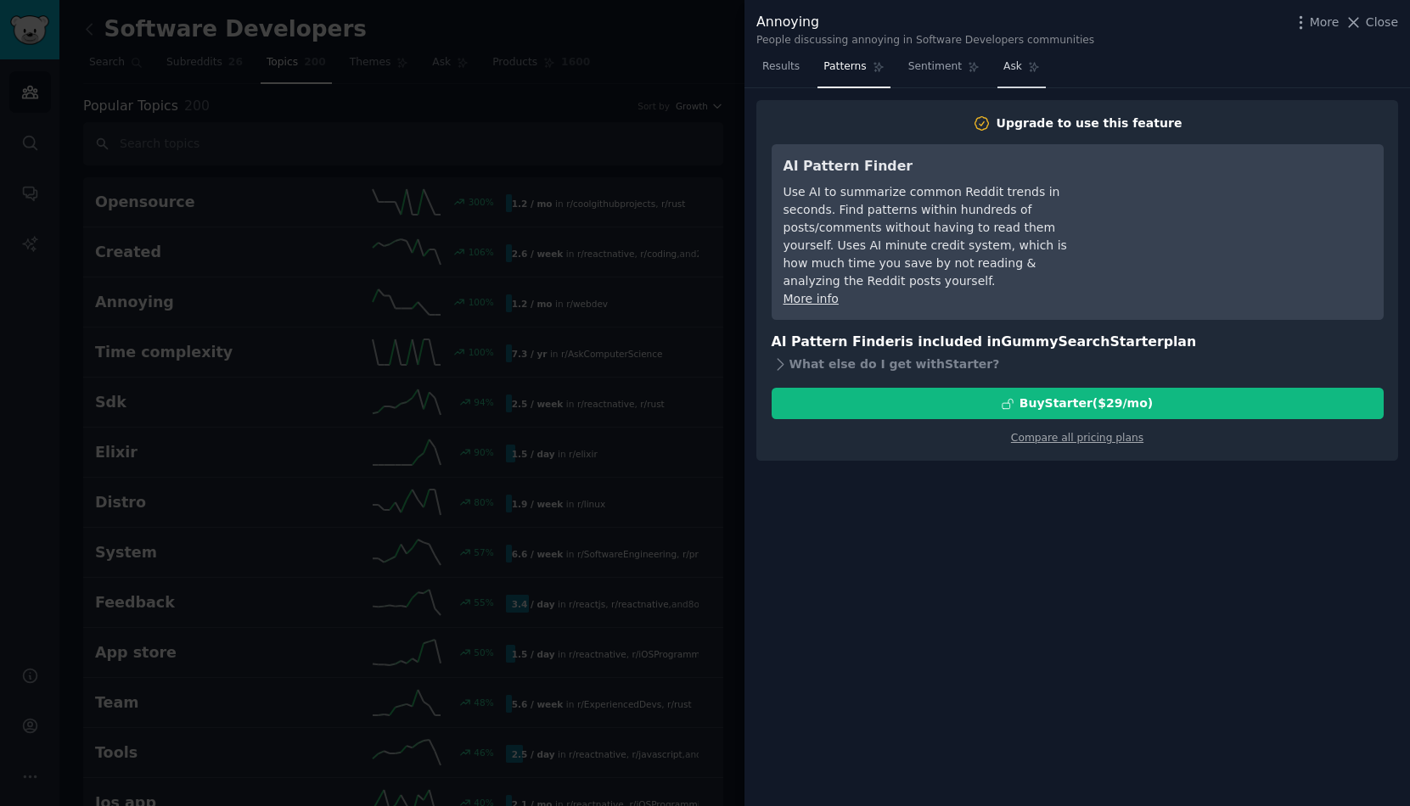
click at [1028, 66] on icon at bounding box center [1034, 67] width 12 height 12
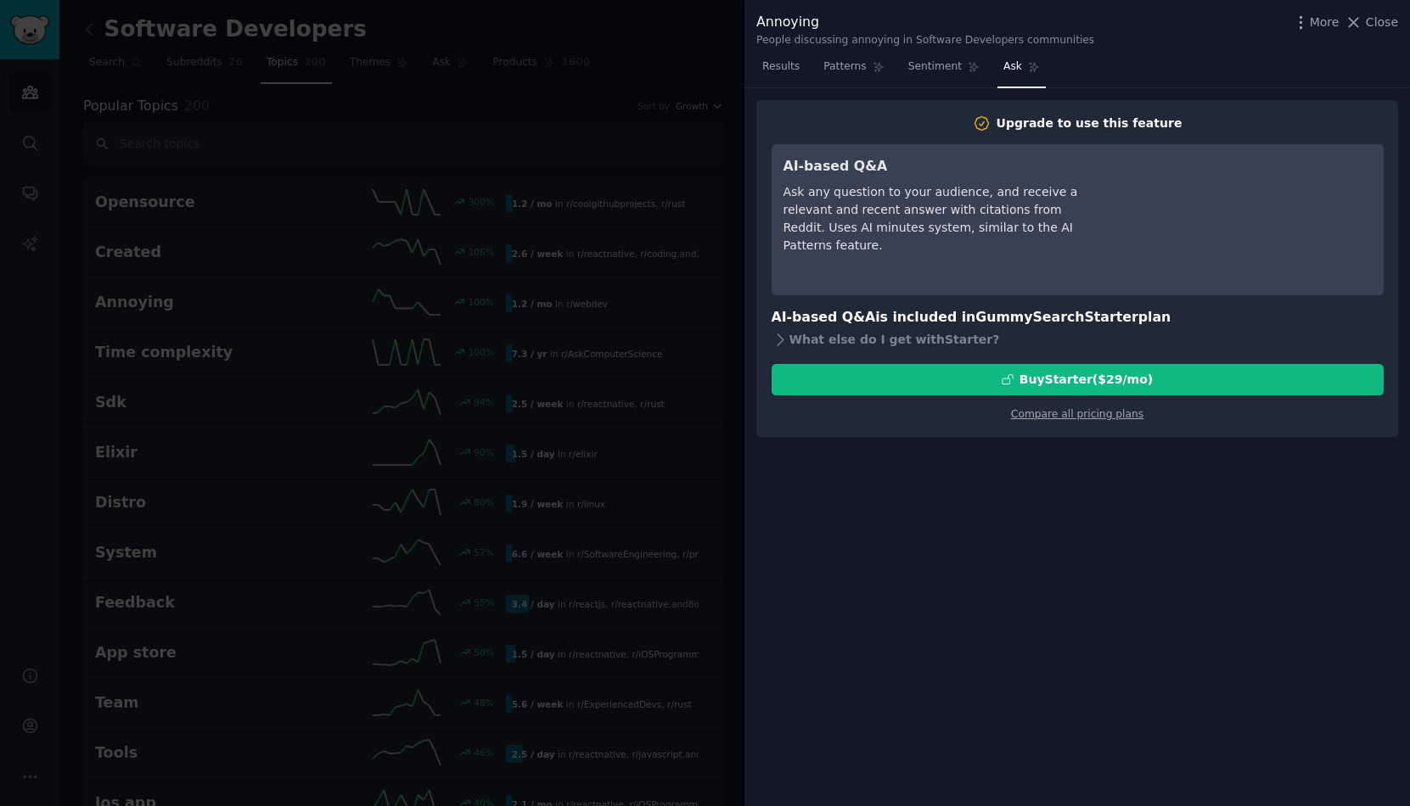
click at [682, 125] on div at bounding box center [705, 403] width 1410 height 806
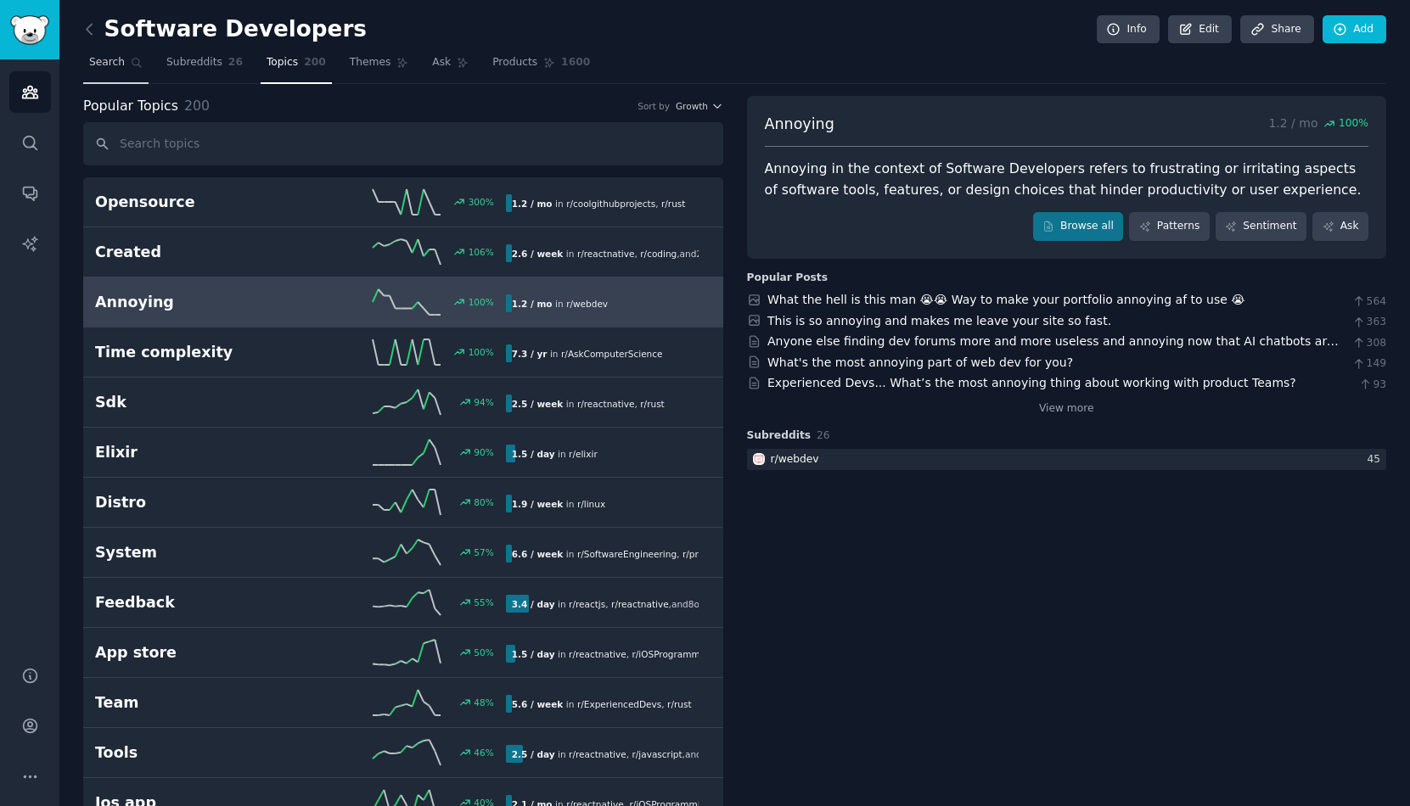
click at [115, 63] on span "Search" at bounding box center [107, 62] width 36 height 15
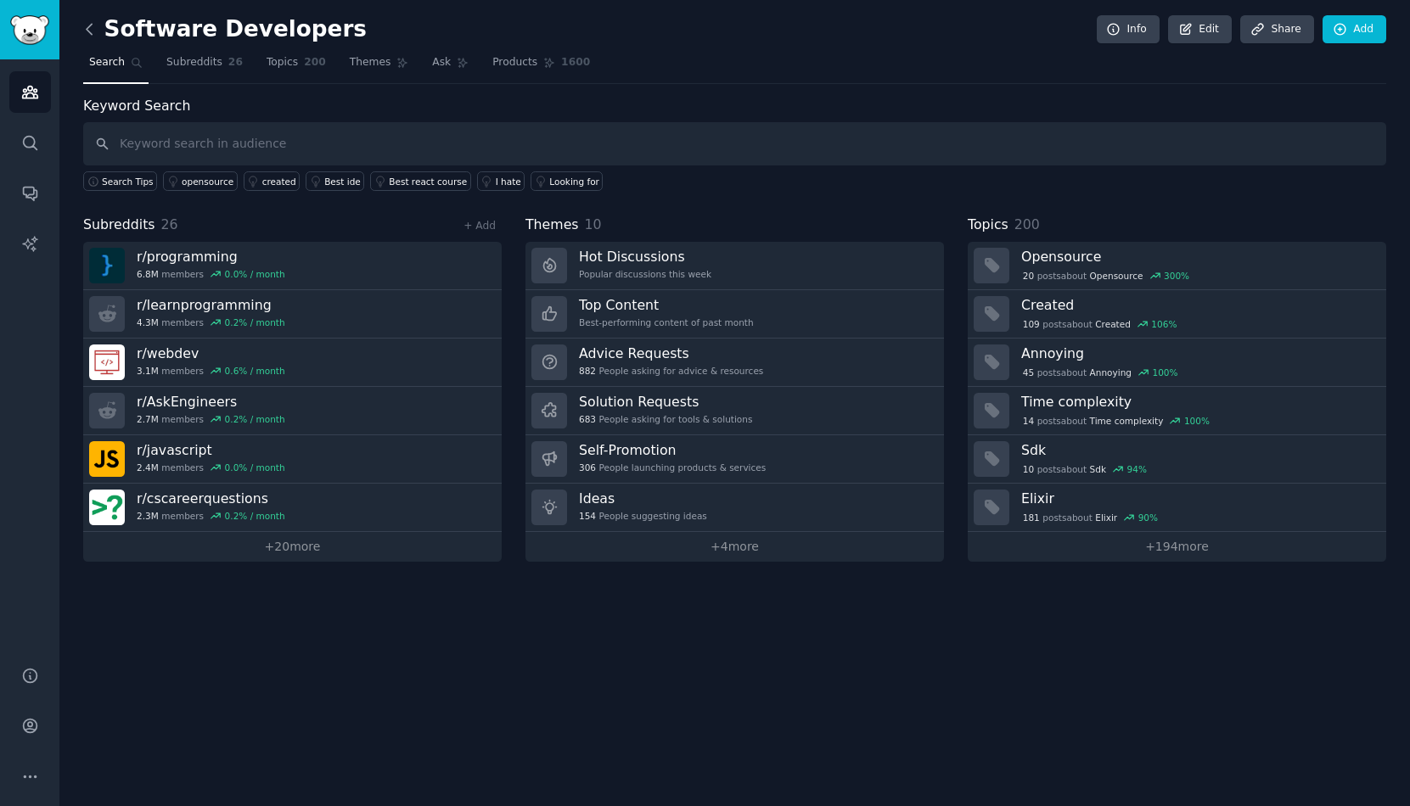
click at [87, 21] on icon at bounding box center [90, 29] width 18 height 18
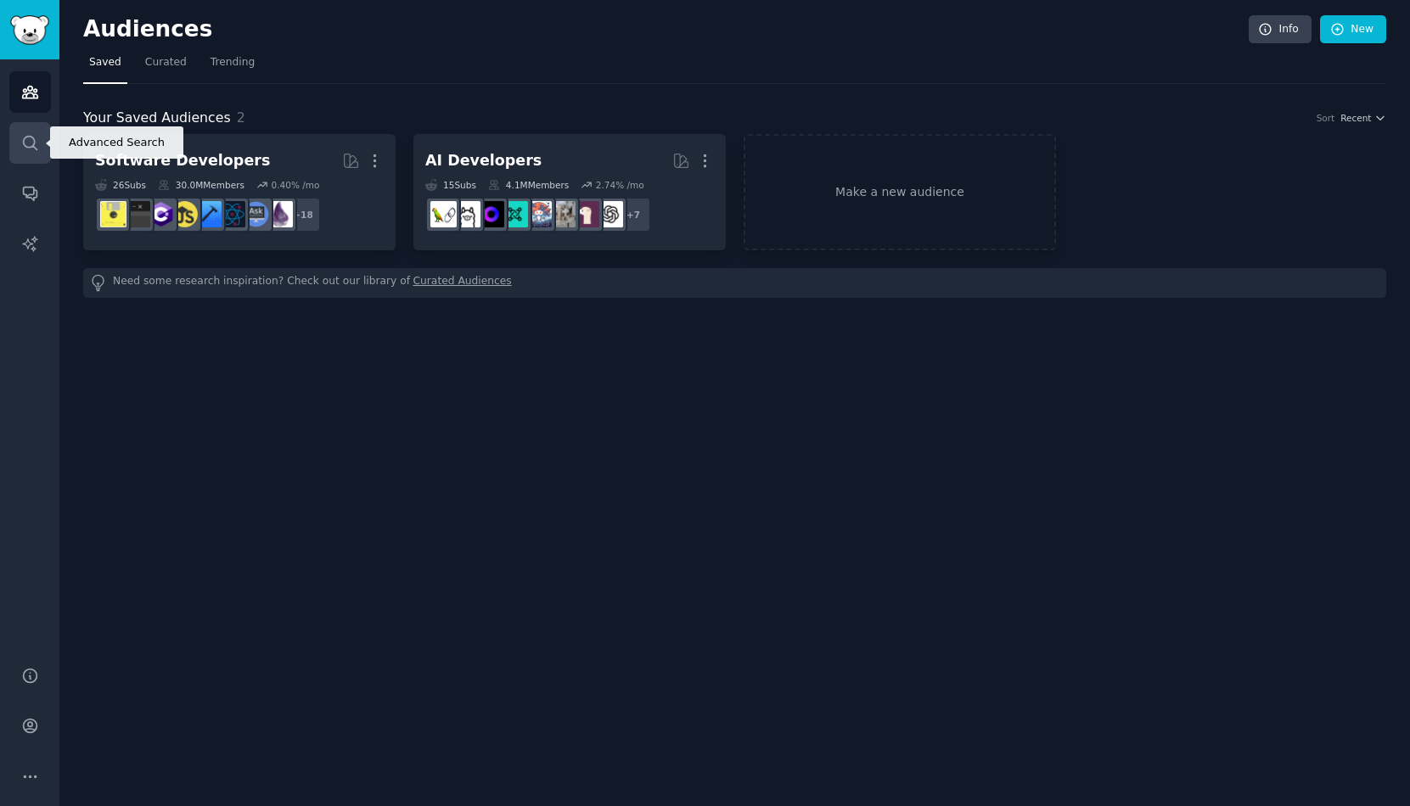
click at [30, 144] on icon "Sidebar" at bounding box center [30, 143] width 18 height 18
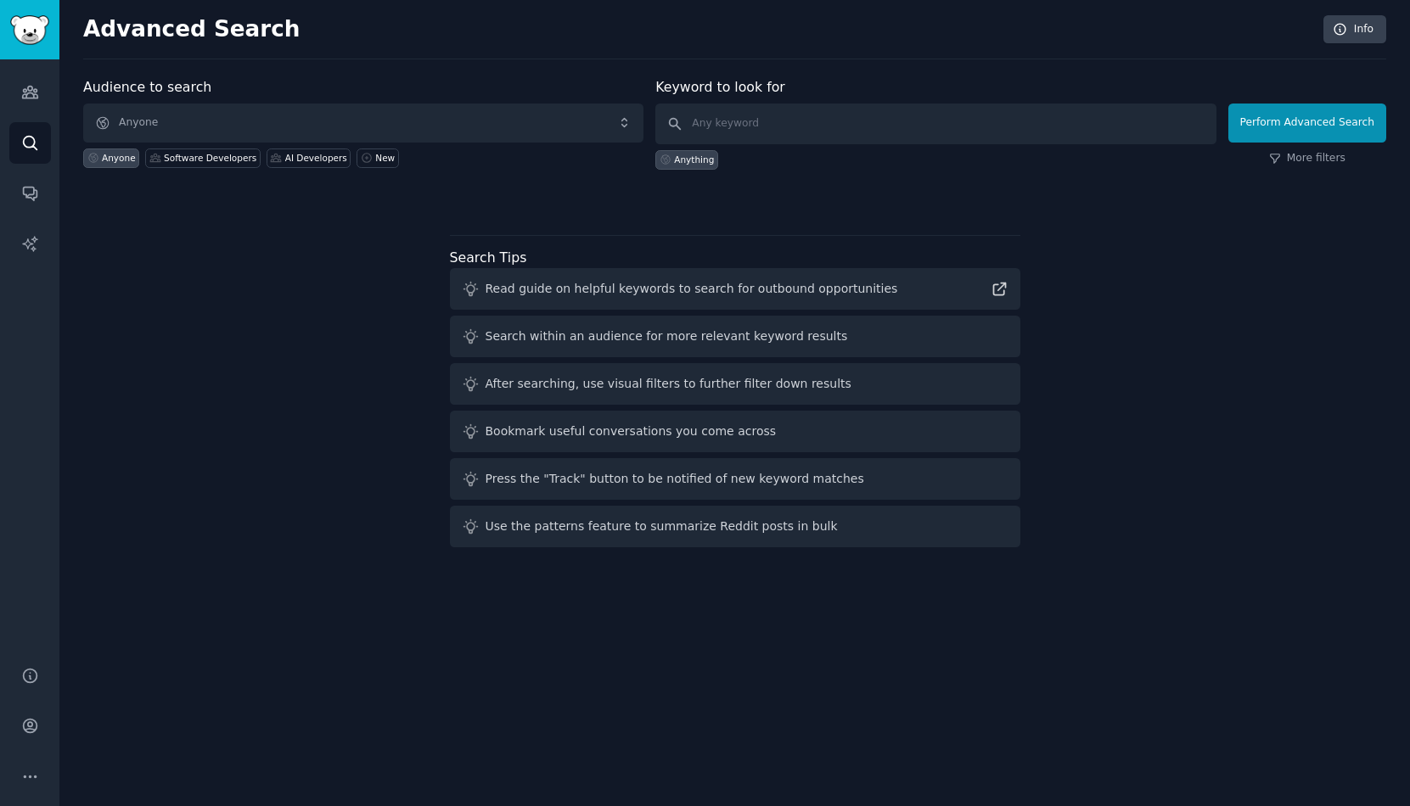
click at [417, 126] on span "Anyone" at bounding box center [363, 123] width 560 height 39
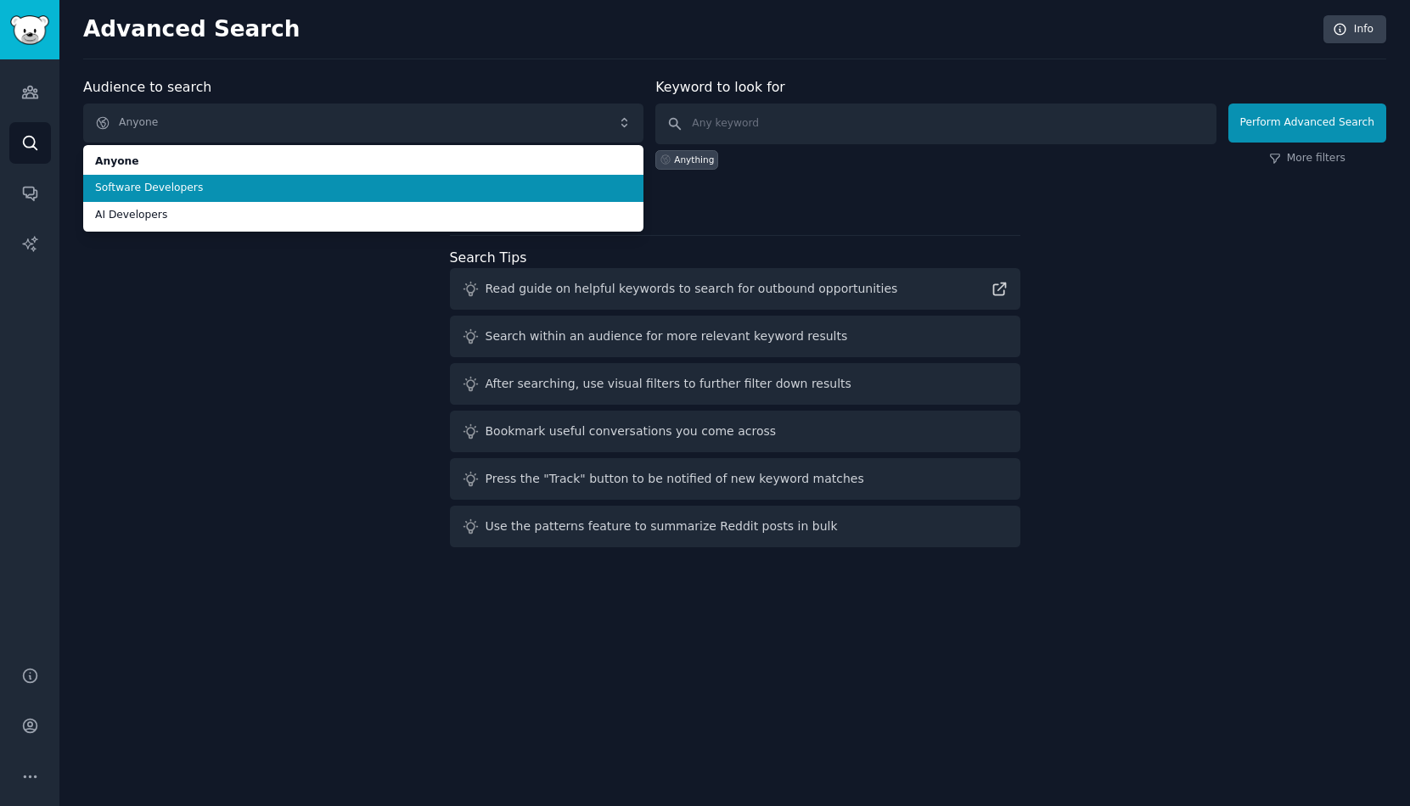
click at [334, 190] on span "Software Developers" at bounding box center [363, 188] width 536 height 15
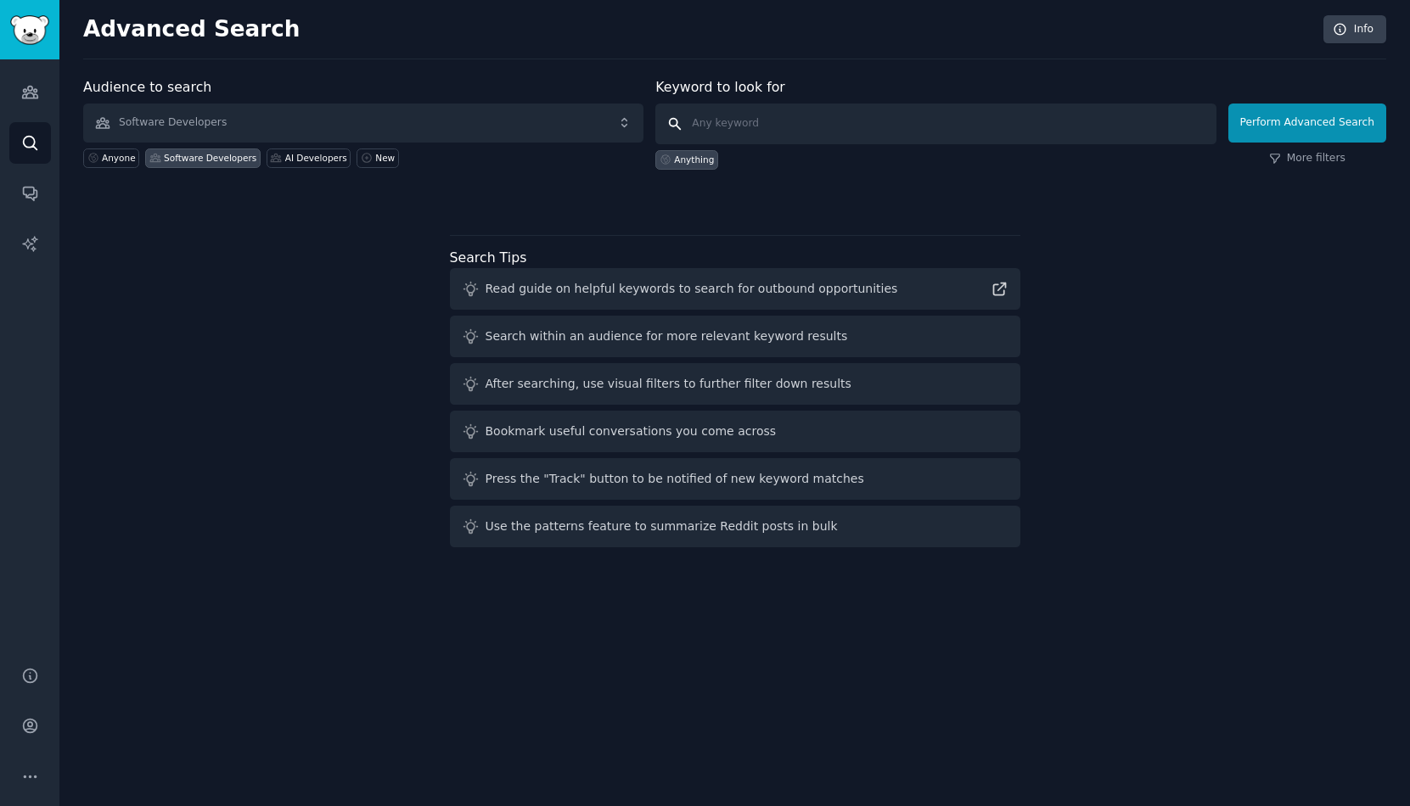
paste input "Rapid Api"
type input "R"
type input "ai interview questions generator"
click at [1310, 122] on button "Perform Advanced Search" at bounding box center [1307, 123] width 158 height 39
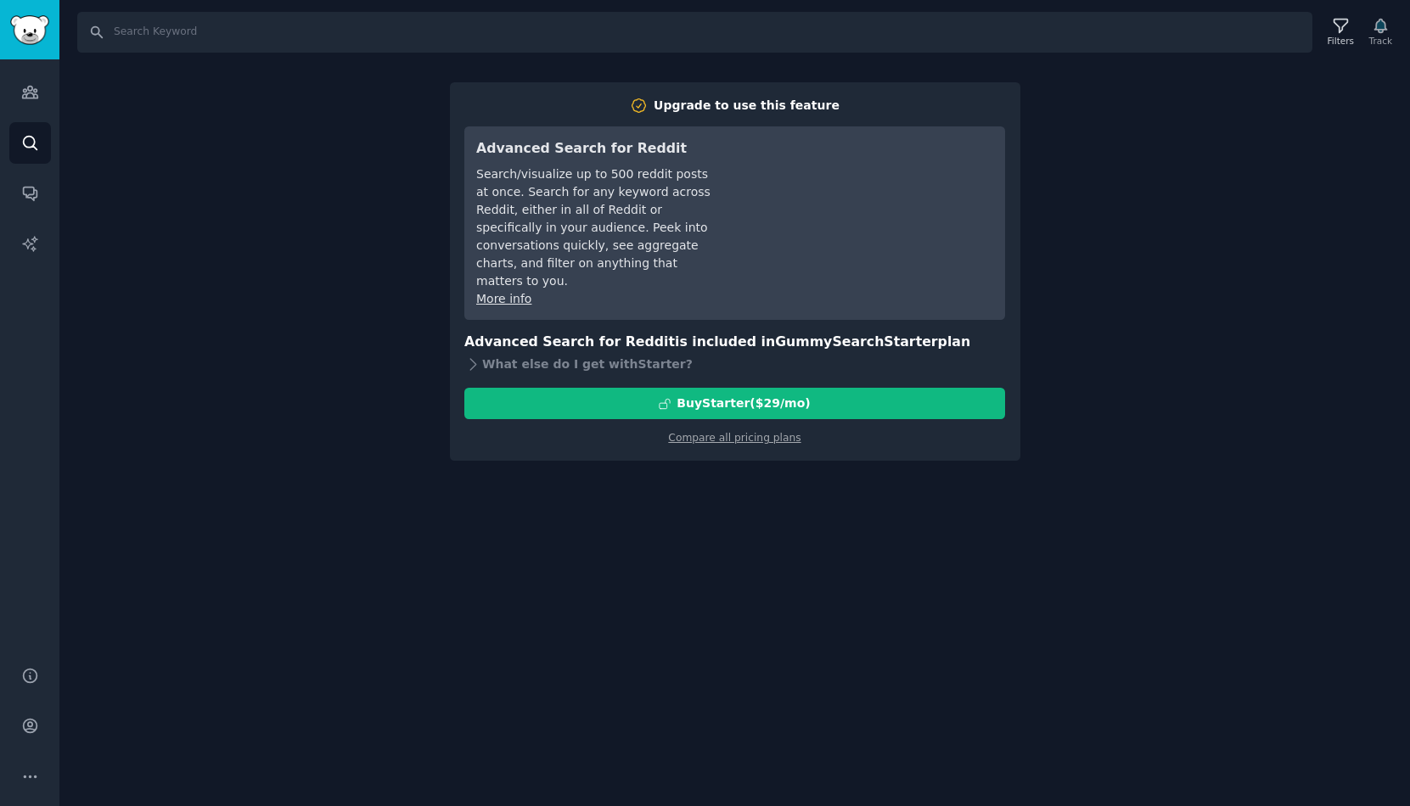
click at [766, 514] on div "Search Filters Track Upgrade to use this feature Advanced Search for Reddit Sea…" at bounding box center [734, 403] width 1350 height 806
click at [1143, 166] on div "Search Filters Track Upgrade to use this feature Advanced Search for Reddit Sea…" at bounding box center [734, 403] width 1350 height 806
